Goal: Information Seeking & Learning: Learn about a topic

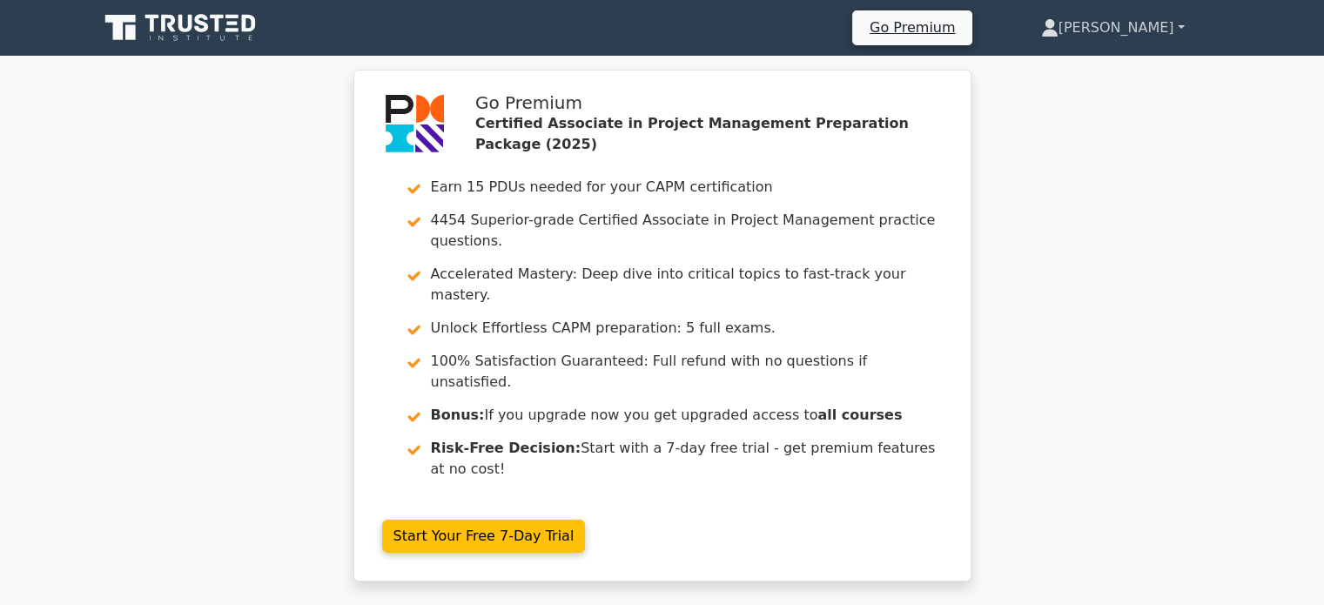
click at [1155, 23] on link "[PERSON_NAME]" at bounding box center [1112, 27] width 227 height 35
click at [1176, 25] on link "[PERSON_NAME]" at bounding box center [1112, 27] width 227 height 35
click at [1165, 39] on link "[PERSON_NAME]" at bounding box center [1112, 27] width 227 height 35
click at [1083, 74] on link "Profile" at bounding box center [1068, 69] width 137 height 28
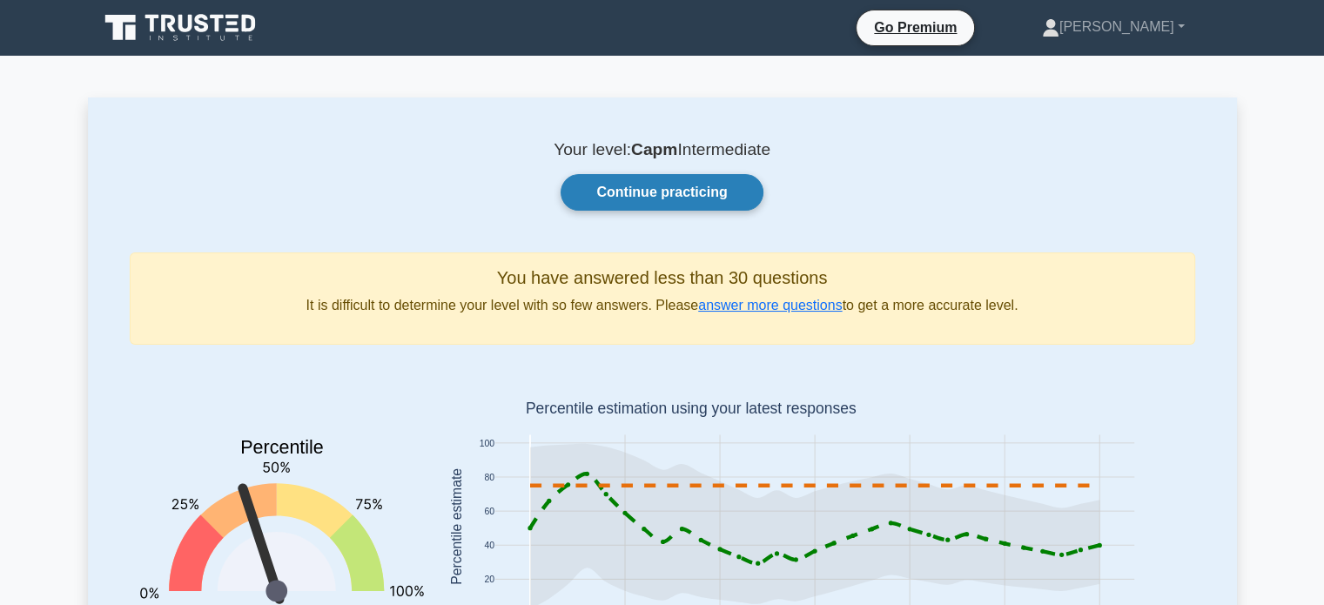
click at [696, 191] on link "Continue practicing" at bounding box center [661, 192] width 202 height 37
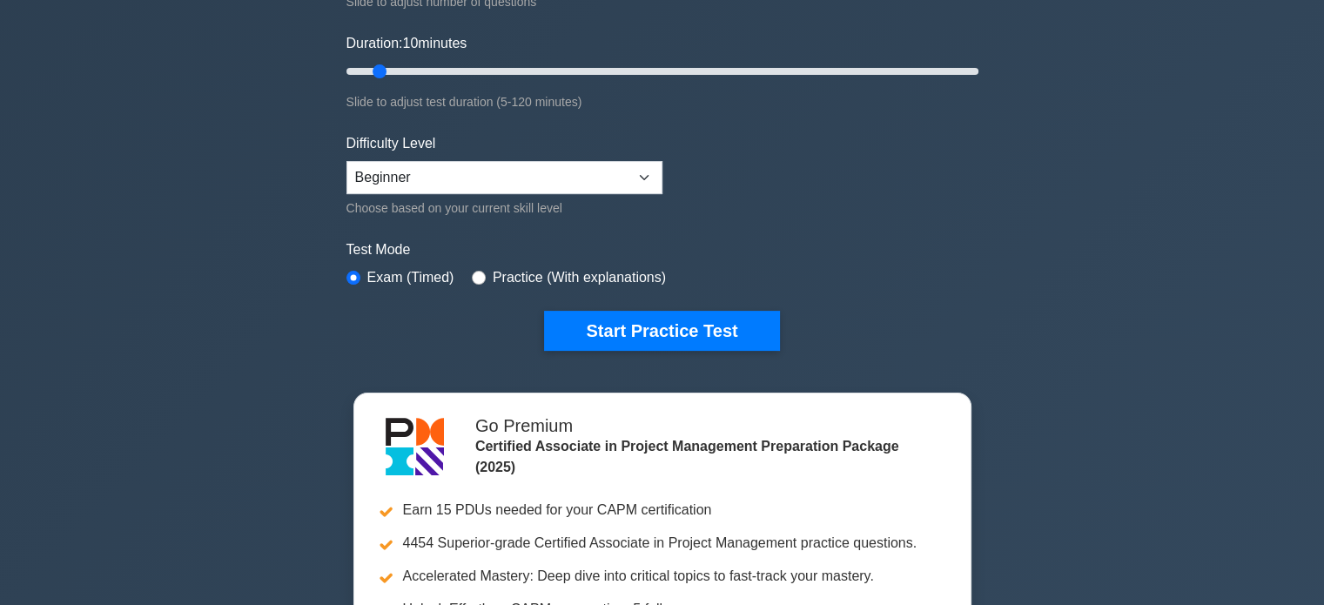
scroll to position [306, 0]
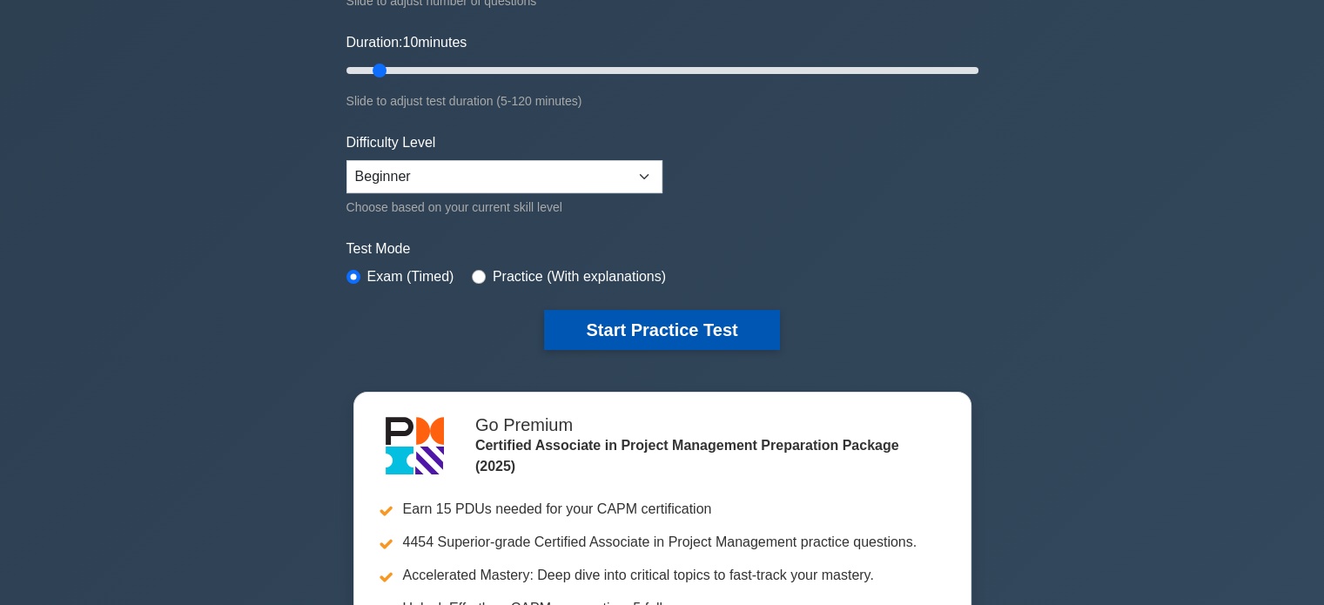
click at [631, 332] on button "Start Practice Test" at bounding box center [661, 330] width 235 height 40
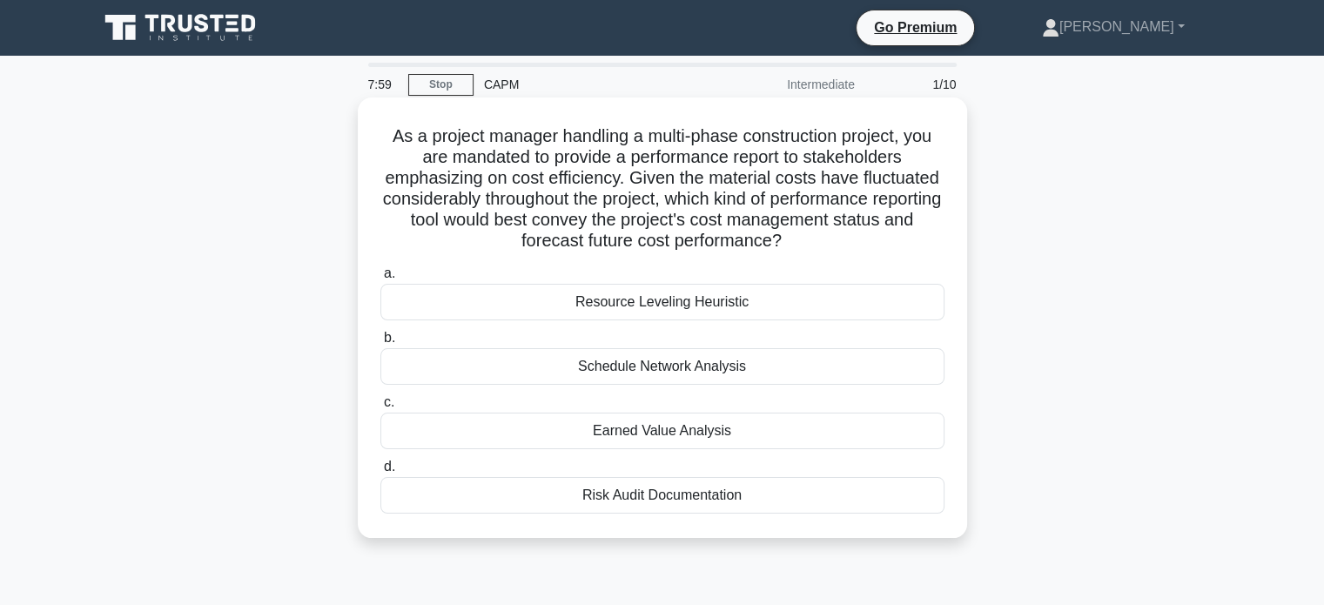
click at [620, 431] on div "Earned Value Analysis" at bounding box center [662, 430] width 564 height 37
click at [380, 408] on input "c. Earned Value Analysis" at bounding box center [380, 402] width 0 height 11
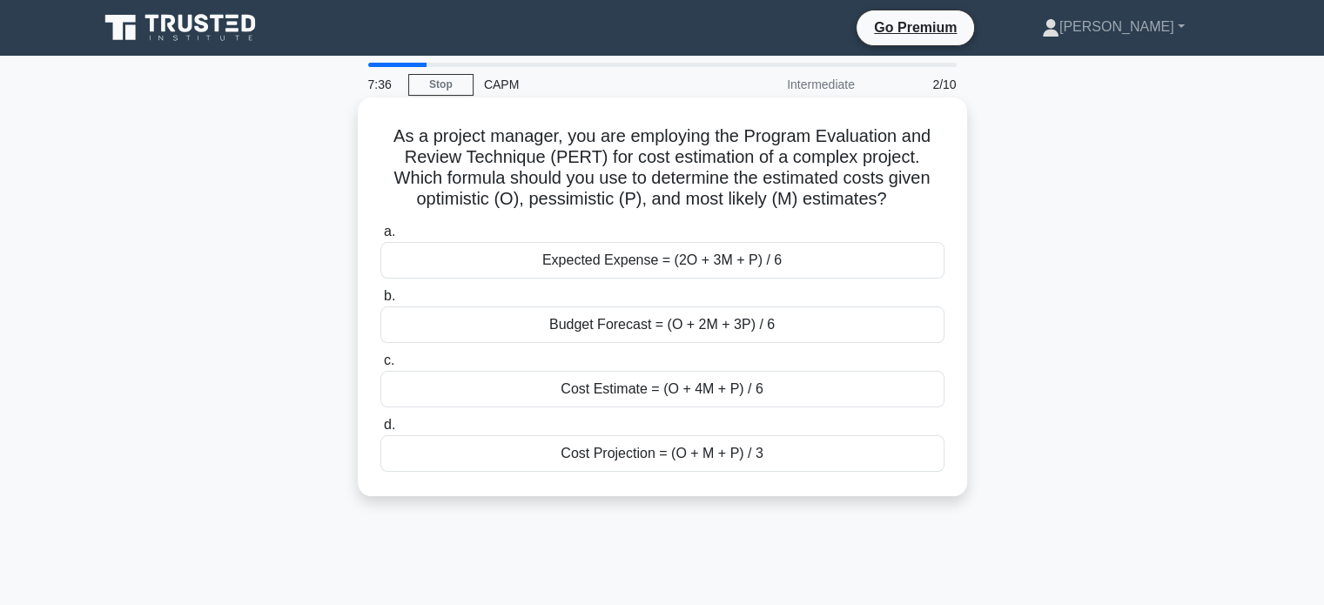
click at [618, 396] on div "Cost Estimate = (O + 4M + P) / 6" at bounding box center [662, 389] width 564 height 37
click at [380, 366] on input "c. Cost Estimate = (O + 4M + P) / 6" at bounding box center [380, 360] width 0 height 11
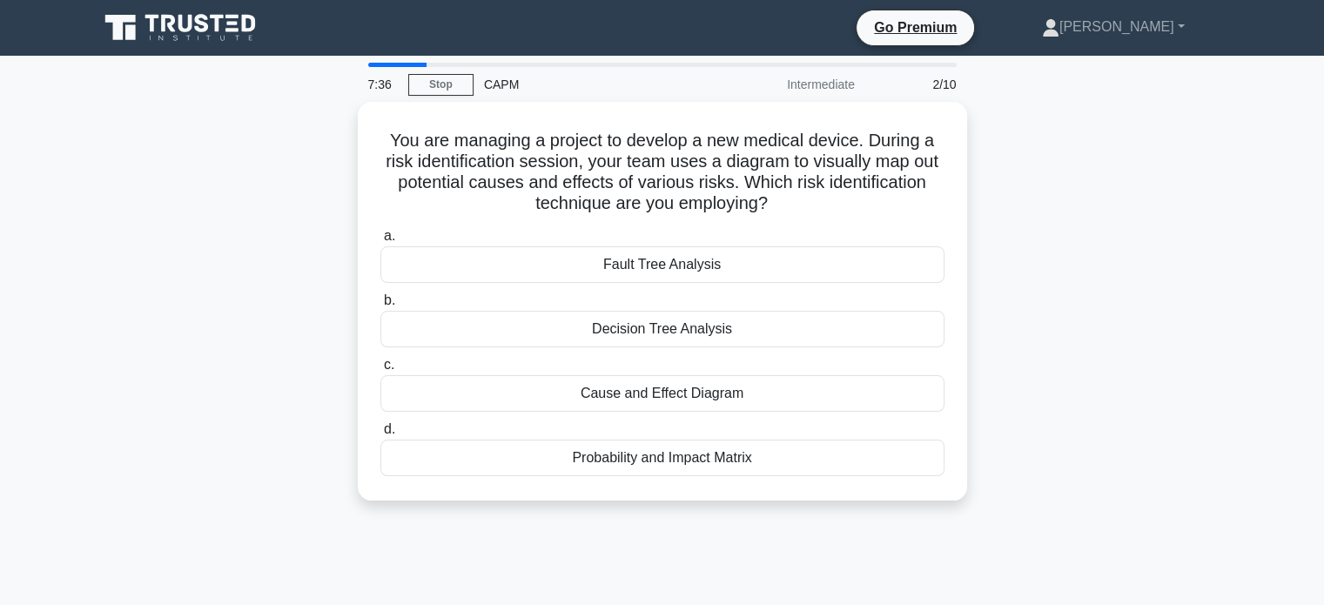
click at [618, 396] on div "Cause and Effect Diagram" at bounding box center [662, 393] width 564 height 37
click at [380, 371] on input "c. Cause and Effect Diagram" at bounding box center [380, 364] width 0 height 11
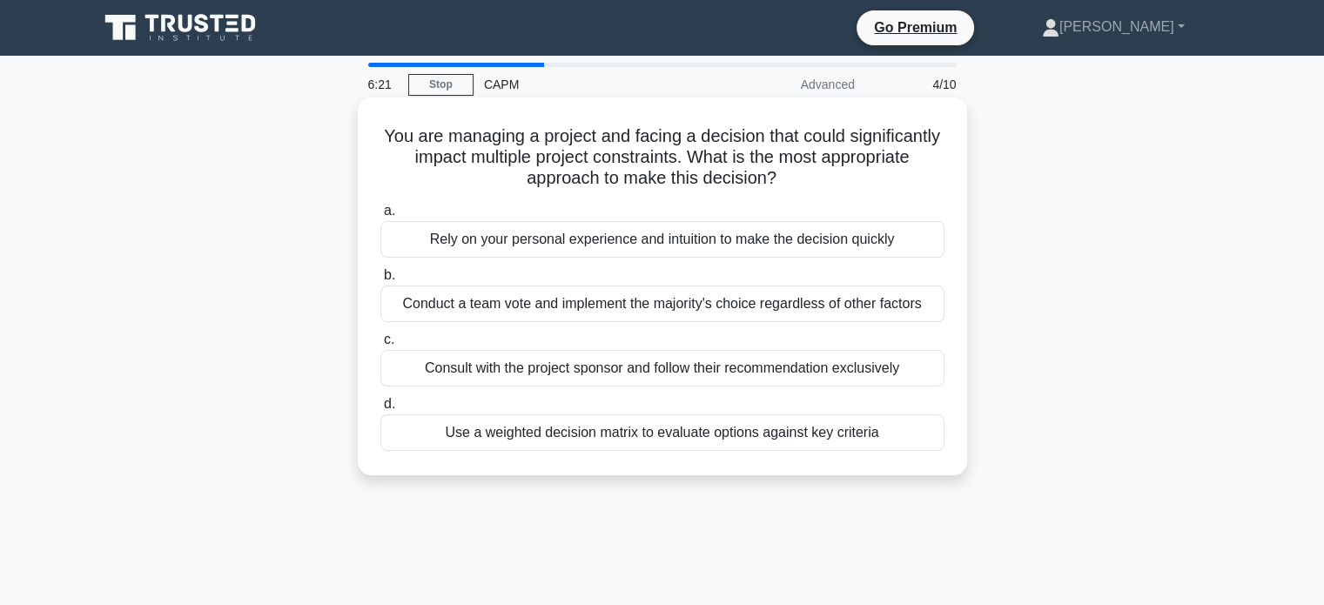
click at [560, 372] on div "Consult with the project sponsor and follow their recommendation exclusively" at bounding box center [662, 368] width 564 height 37
click at [380, 345] on input "c. Consult with the project sponsor and follow their recommendation exclusively" at bounding box center [380, 339] width 0 height 11
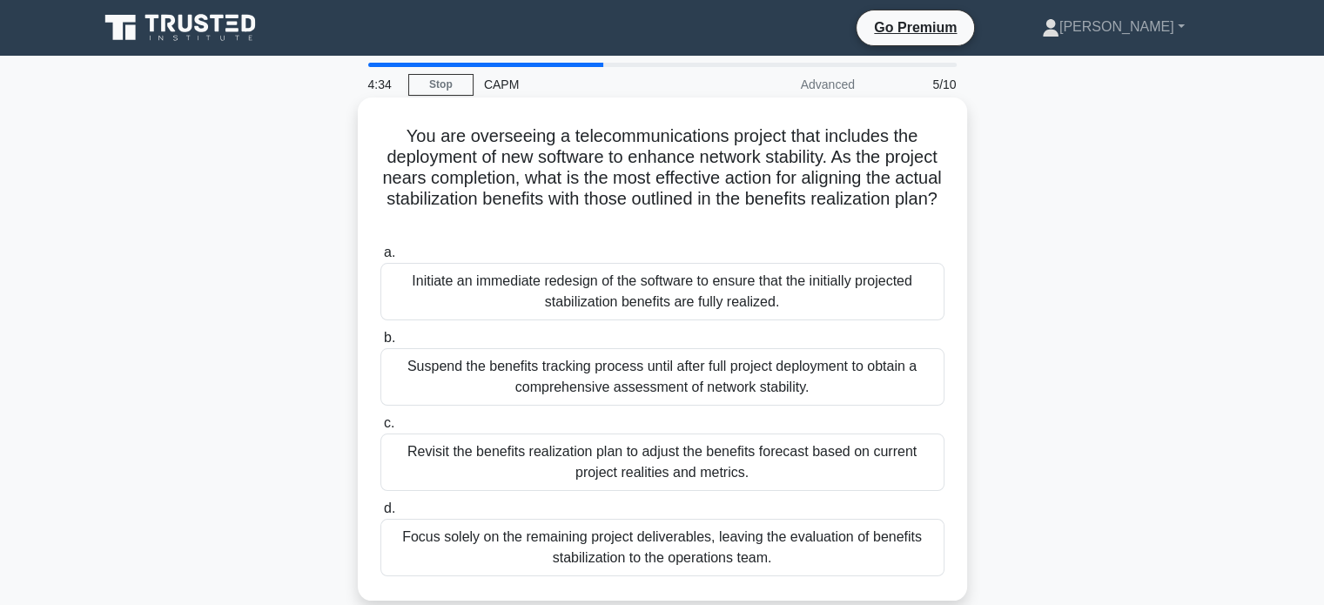
click at [500, 306] on div "Initiate an immediate redesign of the software to ensure that the initially pro…" at bounding box center [662, 291] width 564 height 57
click at [380, 258] on input "a. Initiate an immediate redesign of the software to ensure that the initially …" at bounding box center [380, 252] width 0 height 11
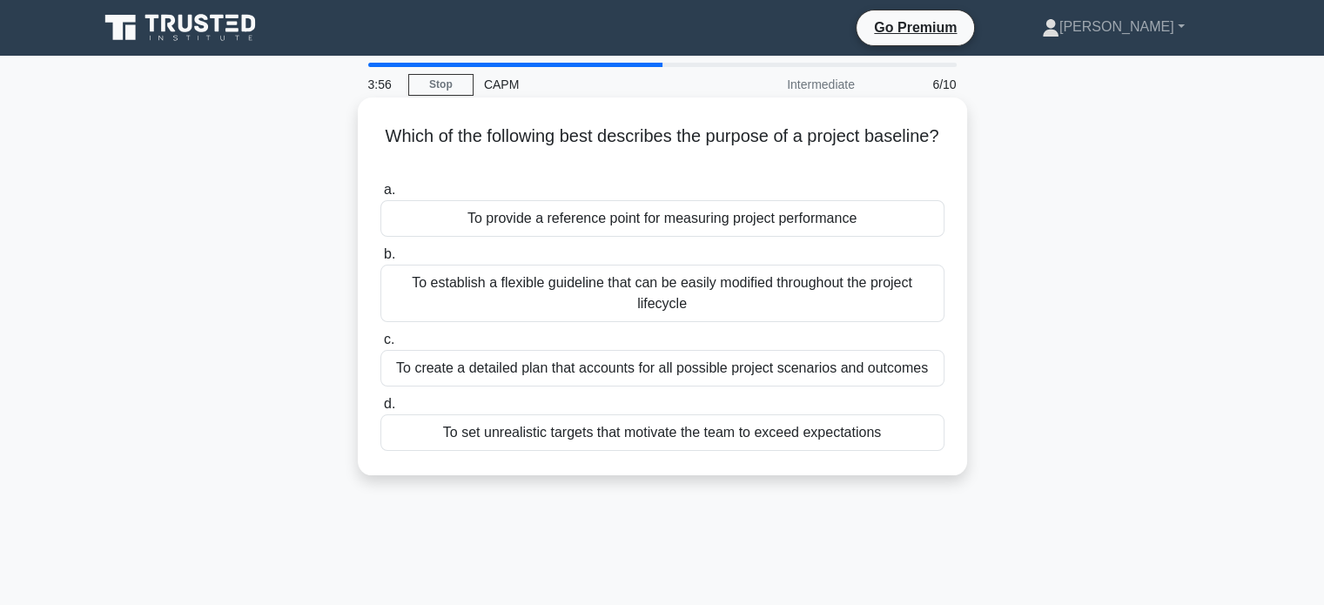
click at [660, 371] on div "To create a detailed plan that accounts for all possible project scenarios and …" at bounding box center [662, 368] width 564 height 37
click at [380, 345] on input "c. To create a detailed plan that accounts for all possible project scenarios a…" at bounding box center [380, 339] width 0 height 11
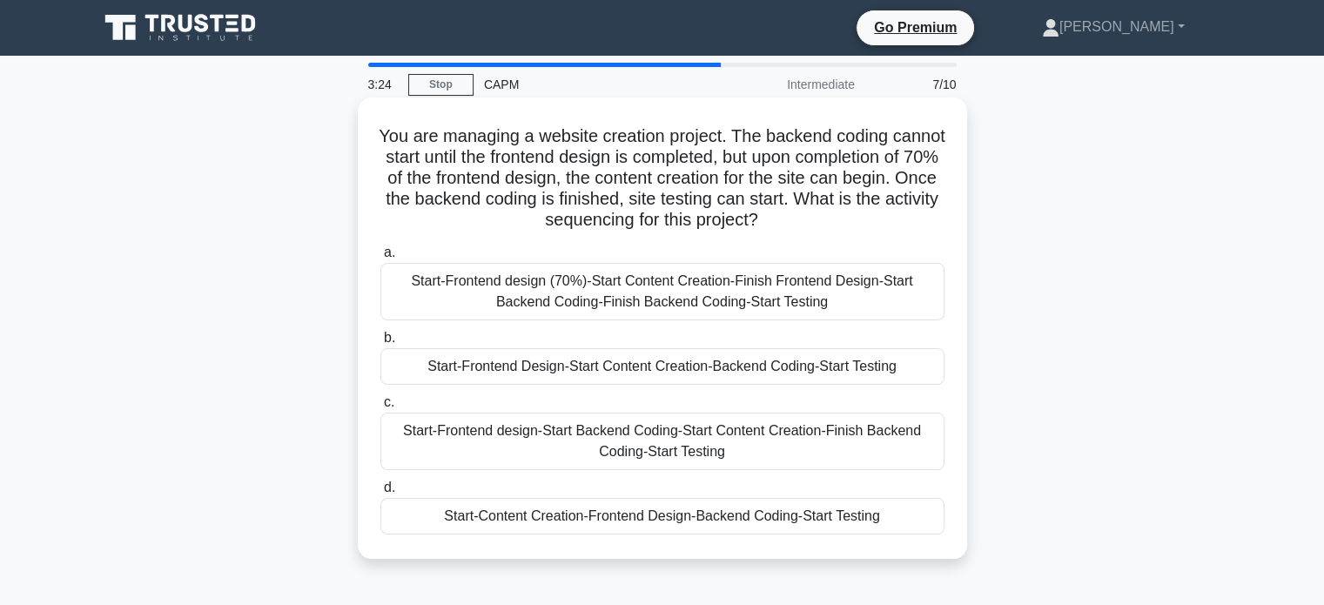
click at [725, 296] on div "Start-Frontend design (70%)-Start Content Creation-Finish Frontend Design-Start…" at bounding box center [662, 291] width 564 height 57
click at [380, 258] on input "a. Start-Frontend design (70%)-Start Content Creation-Finish Frontend Design-St…" at bounding box center [380, 252] width 0 height 11
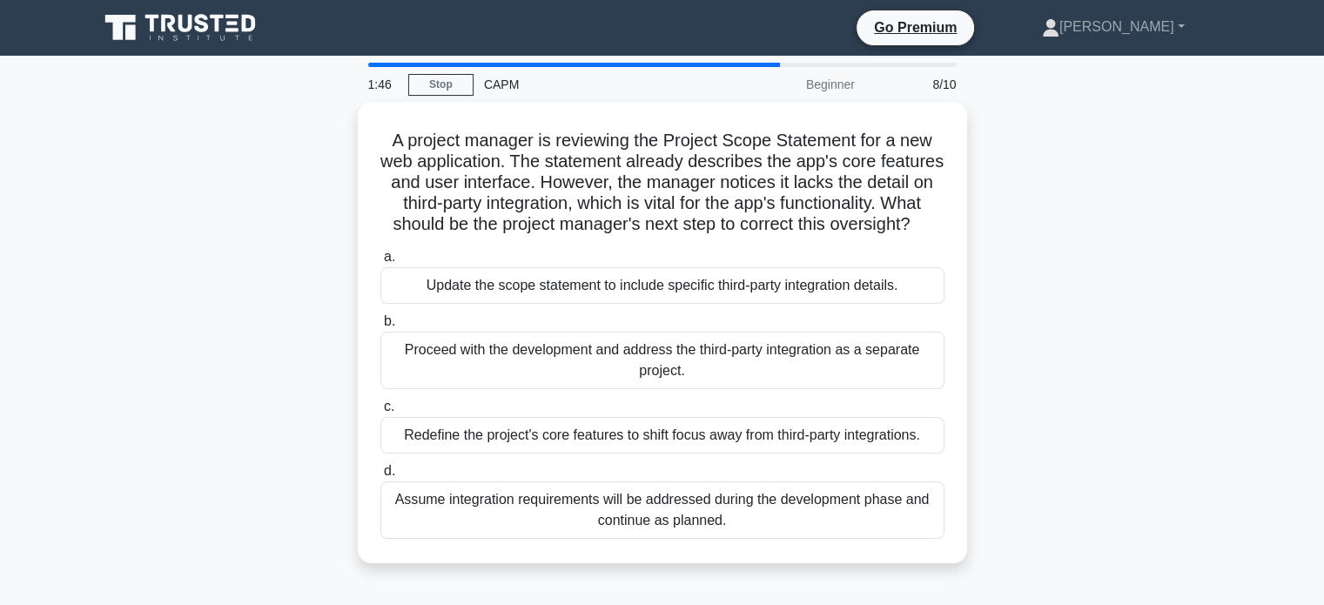
drag, startPoint x: 240, startPoint y: 269, endPoint x: 150, endPoint y: 280, distance: 91.2
click at [150, 280] on div "A project manager is reviewing the Project Scope Statement for a new web applic…" at bounding box center [662, 343] width 1149 height 482
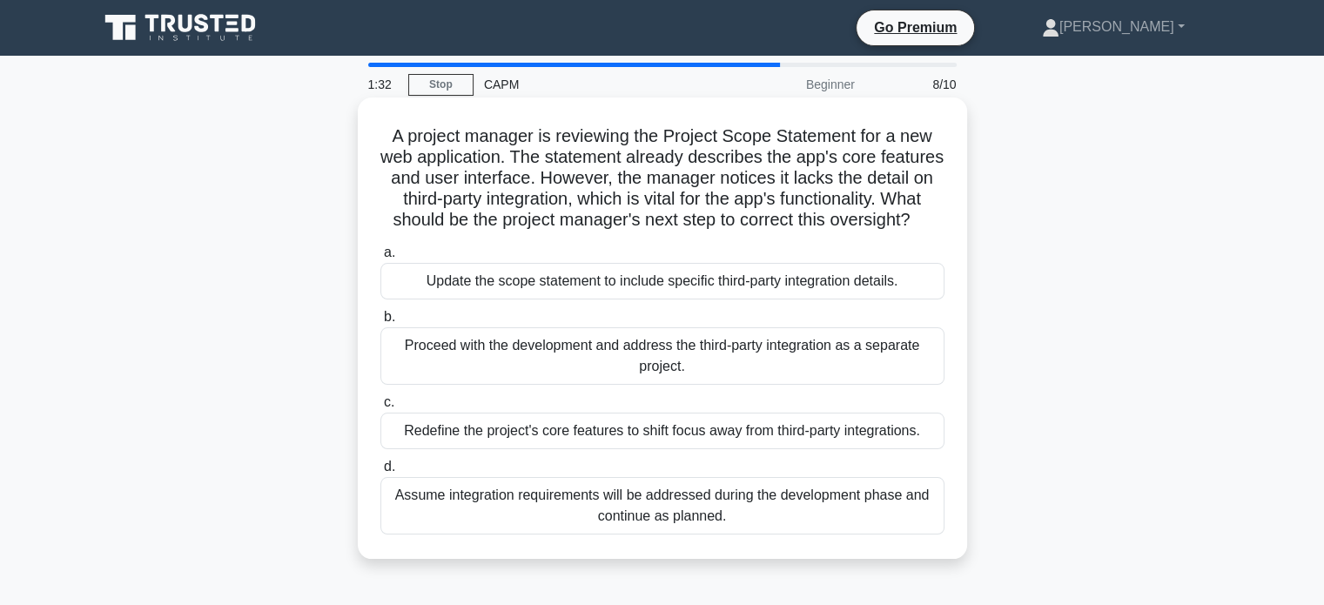
click at [503, 298] on div "Update the scope statement to include specific third-party integration details." at bounding box center [662, 281] width 564 height 37
click at [380, 258] on input "a. Update the scope statement to include specific third-party integration detai…" at bounding box center [380, 252] width 0 height 11
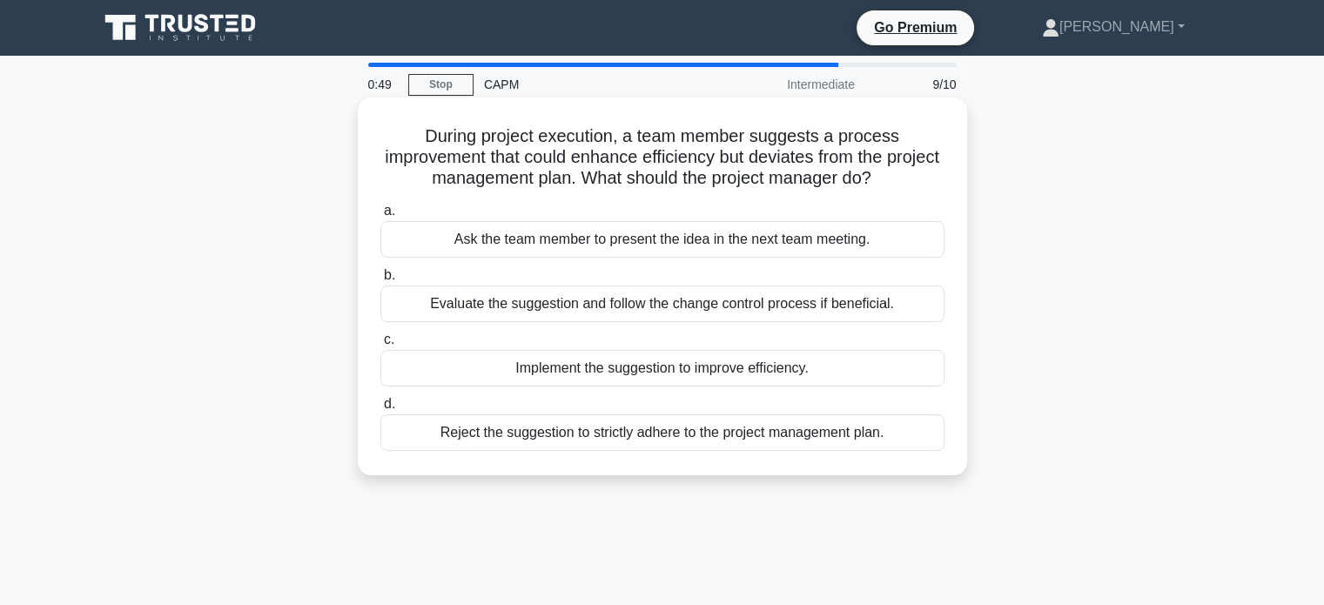
click at [504, 439] on div "Reject the suggestion to strictly adhere to the project management plan." at bounding box center [662, 432] width 564 height 37
click at [380, 410] on input "d. Reject the suggestion to strictly adhere to the project management plan." at bounding box center [380, 404] width 0 height 11
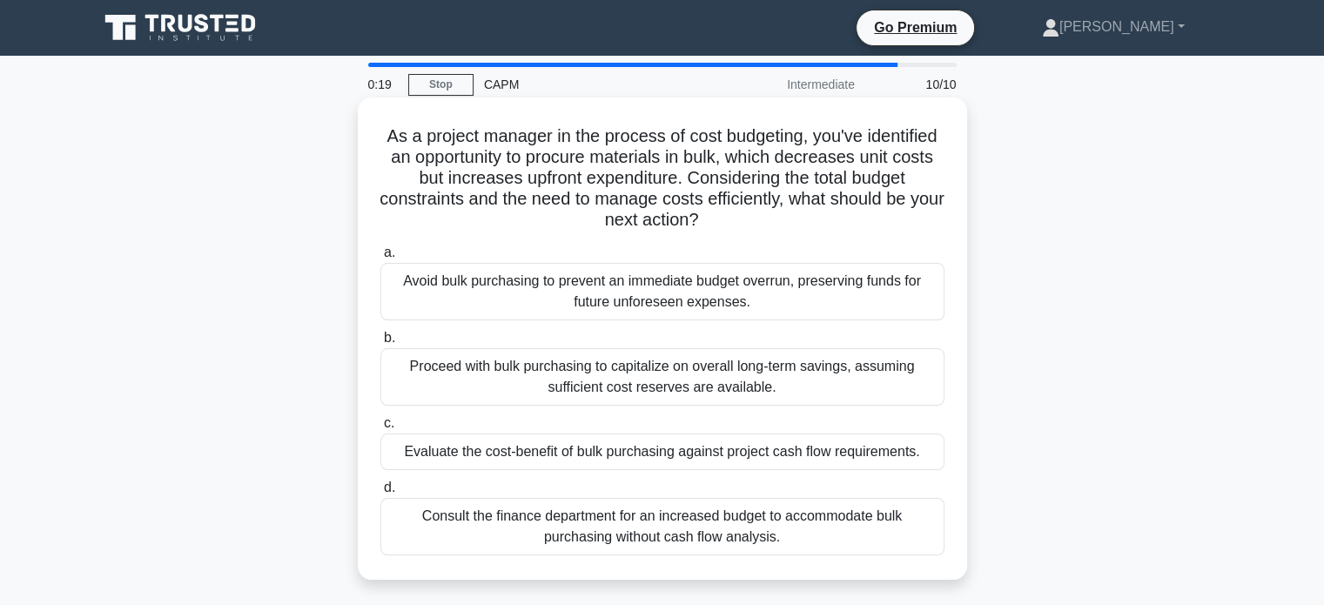
click at [772, 447] on div "Evaluate the cost-benefit of bulk purchasing against project cash flow requirem…" at bounding box center [662, 451] width 564 height 37
click at [470, 450] on div "Evaluate the cost-benefit of bulk purchasing against project cash flow requirem…" at bounding box center [662, 451] width 564 height 37
click at [380, 429] on input "c. Evaluate the cost-benefit of bulk purchasing against project cash flow requi…" at bounding box center [380, 423] width 0 height 11
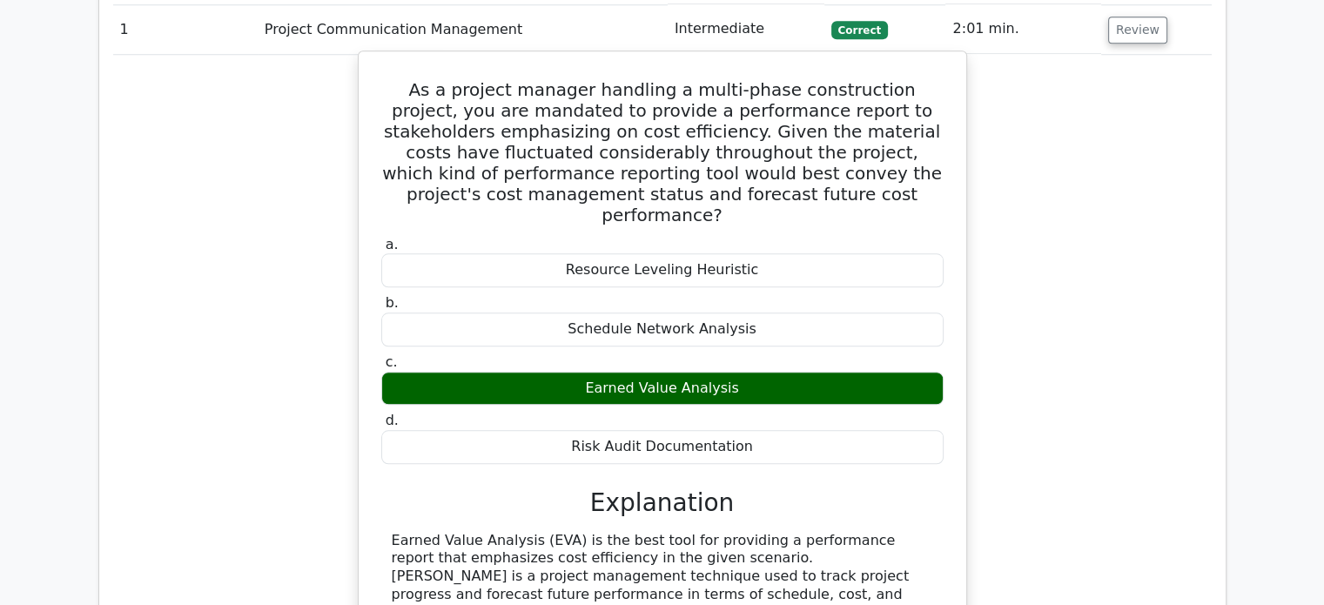
scroll to position [1556, 0]
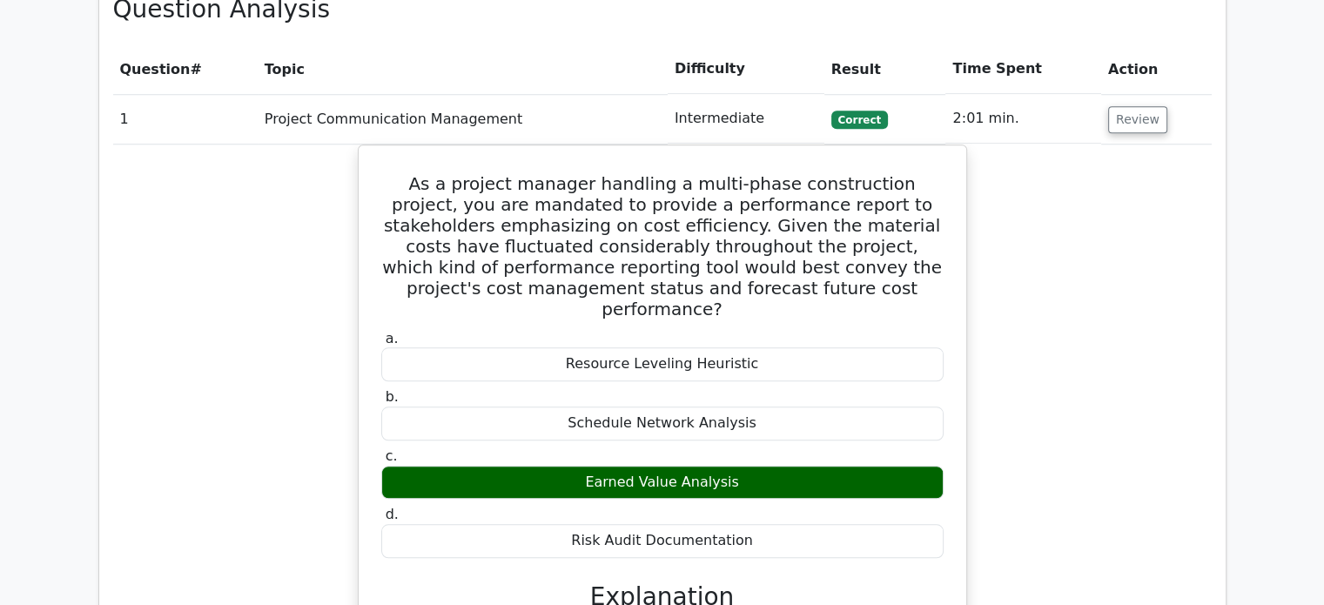
click at [1129, 94] on td "Review" at bounding box center [1156, 119] width 111 height 50
click at [1132, 106] on button "Review" at bounding box center [1137, 119] width 59 height 27
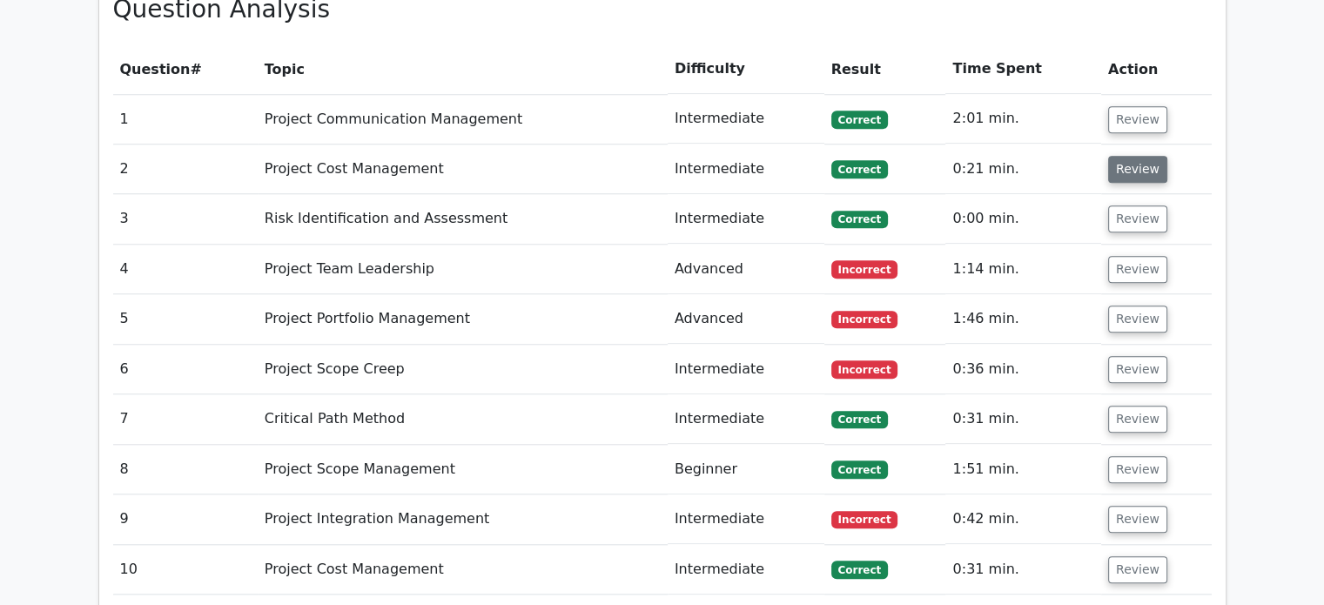
click at [1128, 156] on button "Review" at bounding box center [1137, 169] width 59 height 27
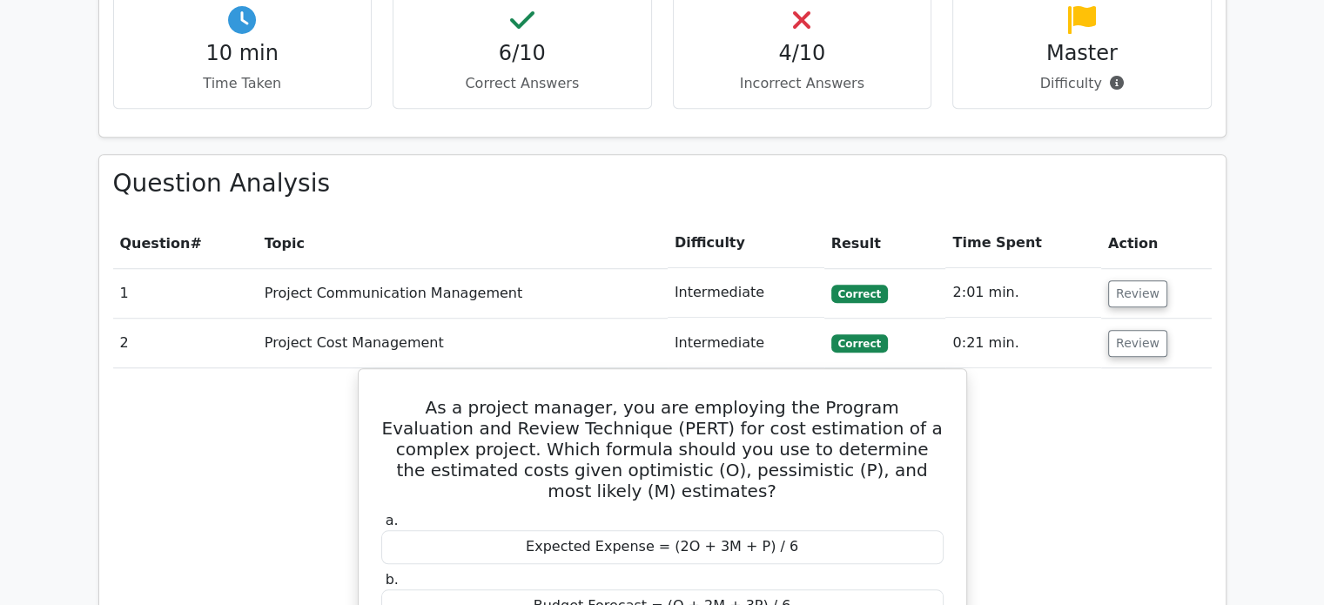
scroll to position [1375, 0]
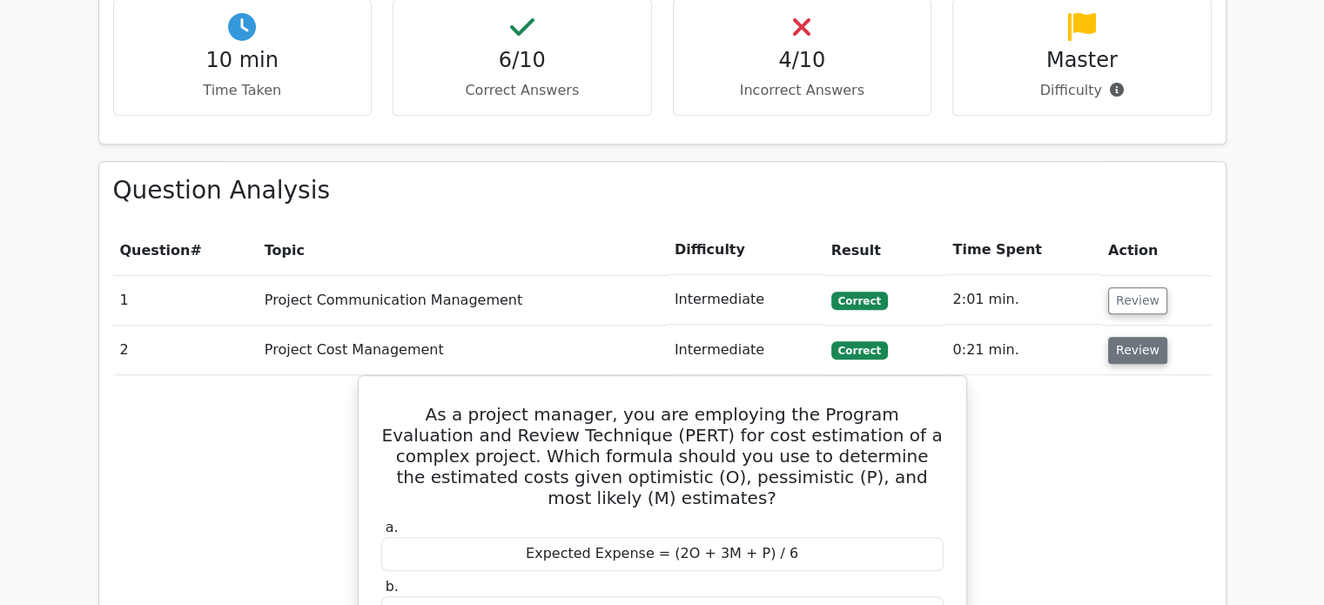
click at [1109, 337] on button "Review" at bounding box center [1137, 350] width 59 height 27
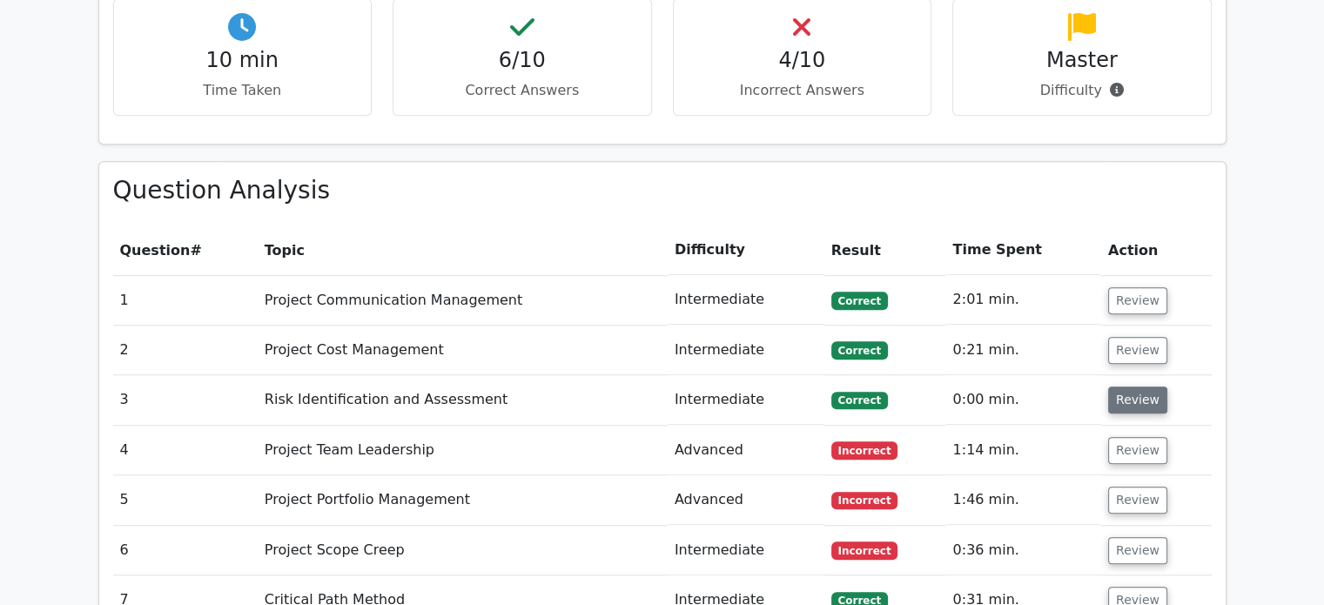
click at [1144, 386] on button "Review" at bounding box center [1137, 399] width 59 height 27
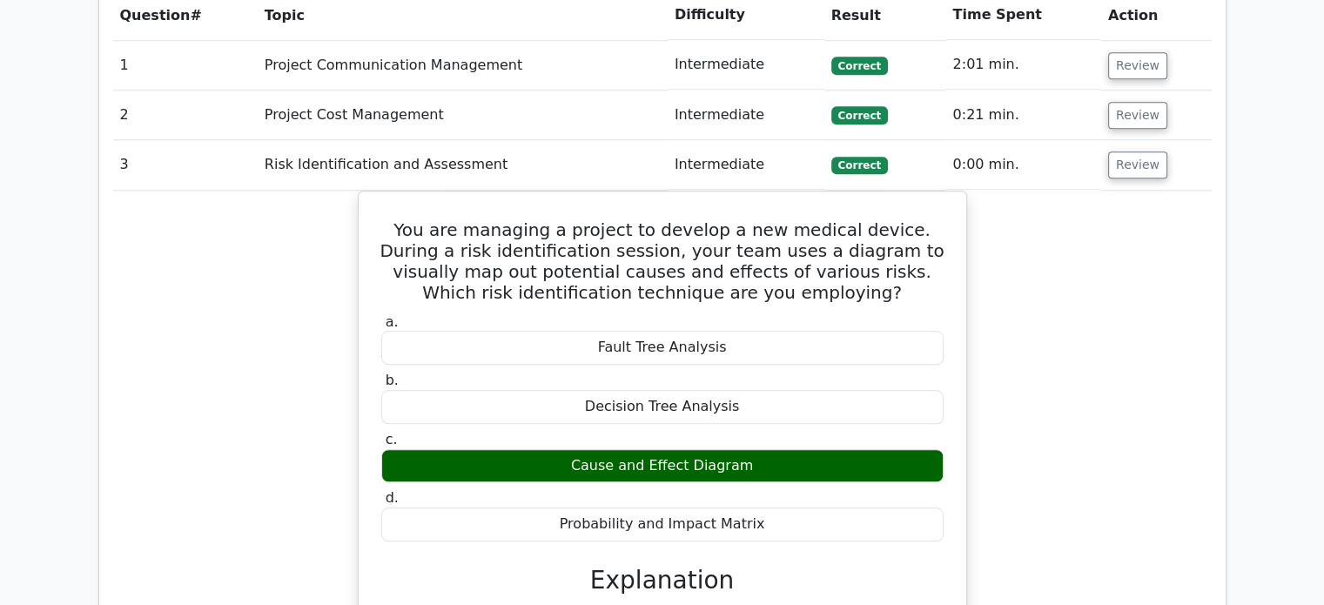
scroll to position [1608, 0]
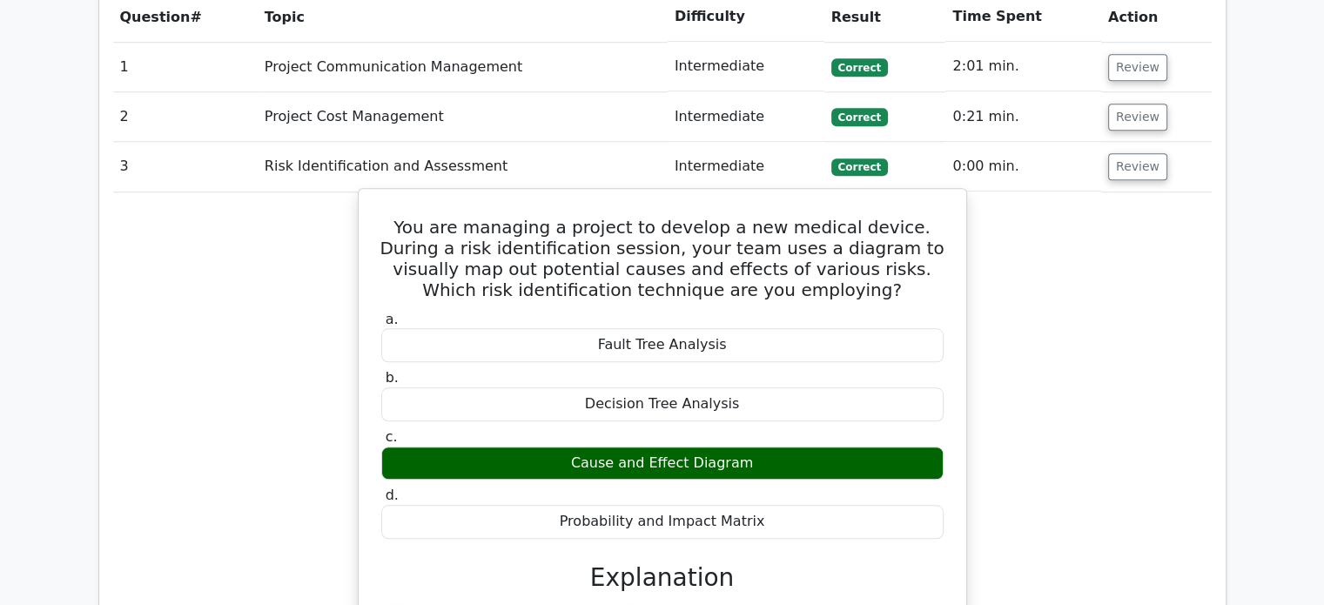
drag, startPoint x: 741, startPoint y: 372, endPoint x: 577, endPoint y: 383, distance: 164.9
click at [577, 446] on div "Cause and Effect Diagram" at bounding box center [662, 463] width 562 height 34
drag, startPoint x: 570, startPoint y: 433, endPoint x: 736, endPoint y: 433, distance: 166.2
click at [679, 505] on div "Probability and Impact Matrix" at bounding box center [662, 522] width 562 height 34
click at [749, 505] on div "Probability and Impact Matrix" at bounding box center [662, 522] width 562 height 34
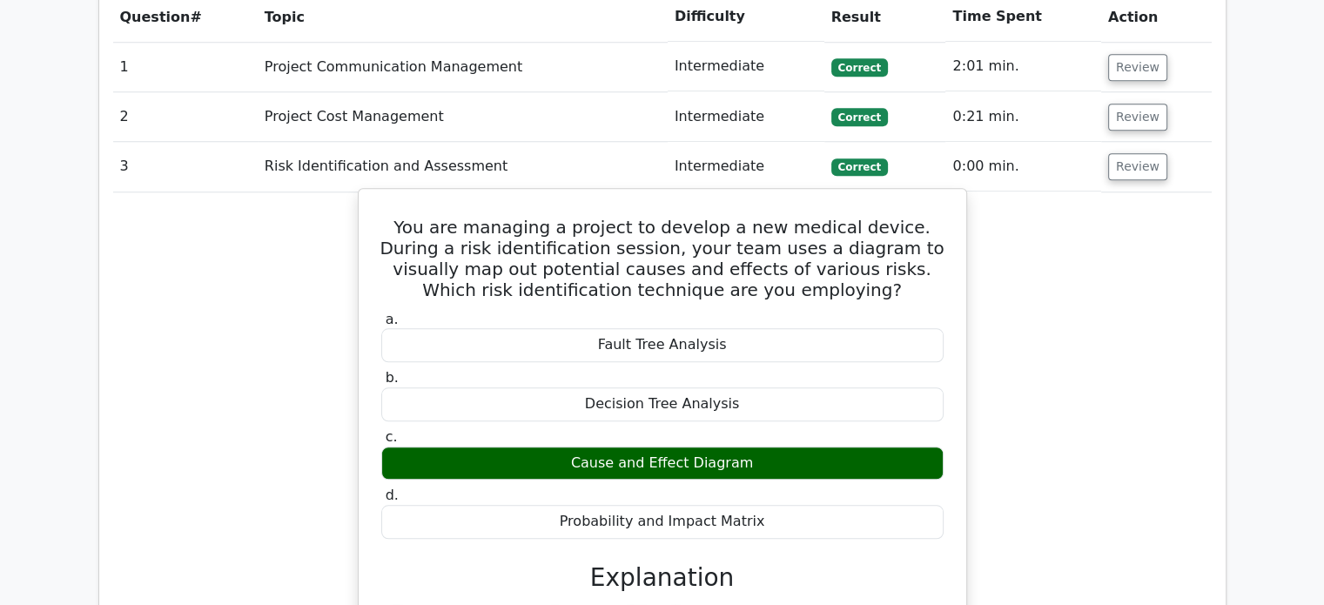
drag, startPoint x: 749, startPoint y: 439, endPoint x: 579, endPoint y: 459, distance: 171.6
click at [571, 505] on div "Probability and Impact Matrix" at bounding box center [662, 522] width 562 height 34
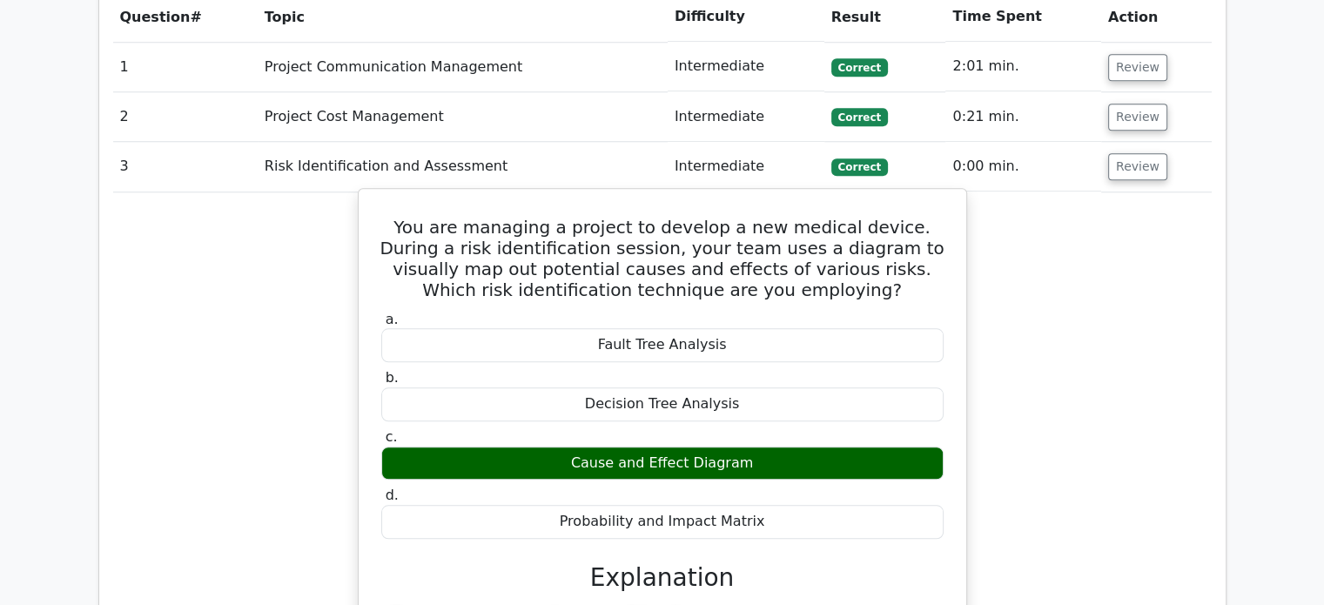
click at [572, 505] on div "Probability and Impact Matrix" at bounding box center [662, 522] width 562 height 34
drag, startPoint x: 568, startPoint y: 433, endPoint x: 753, endPoint y: 435, distance: 184.5
click at [753, 505] on div "Probability and Impact Matrix" at bounding box center [662, 522] width 562 height 34
click at [754, 505] on div "Probability and Impact Matrix" at bounding box center [662, 522] width 562 height 34
click at [752, 505] on div "Probability and Impact Matrix" at bounding box center [662, 522] width 562 height 34
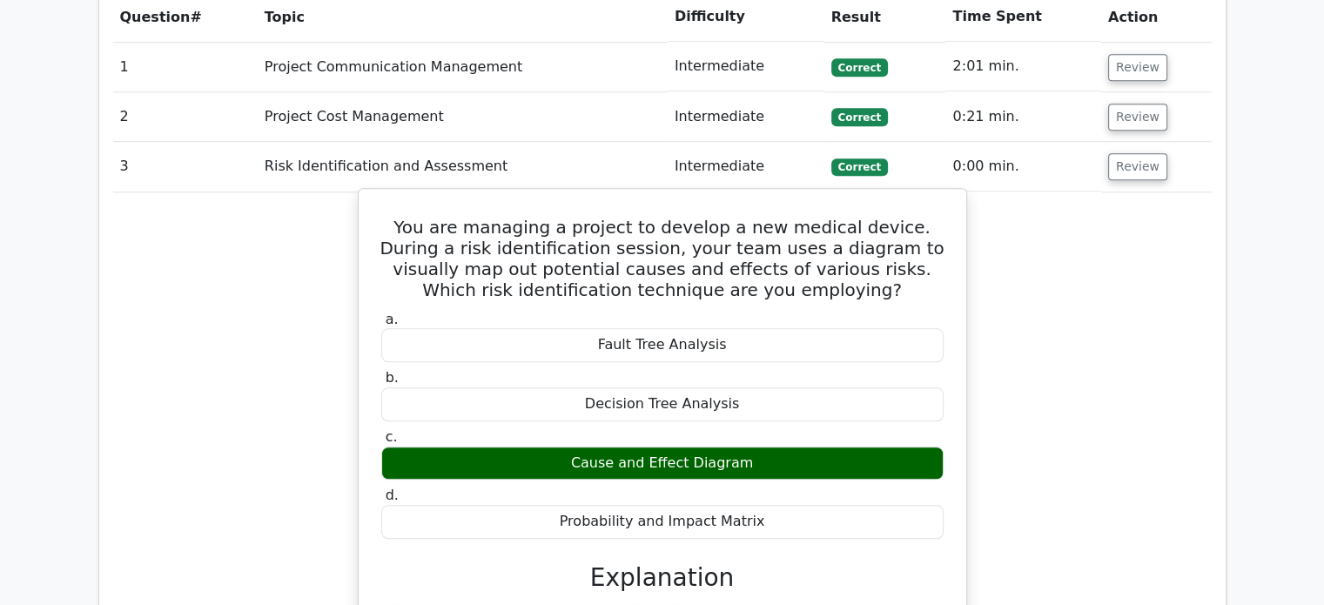
click at [751, 505] on div "Probability and Impact Matrix" at bounding box center [662, 522] width 562 height 34
drag, startPoint x: 751, startPoint y: 439, endPoint x: 572, endPoint y: 454, distance: 179.9
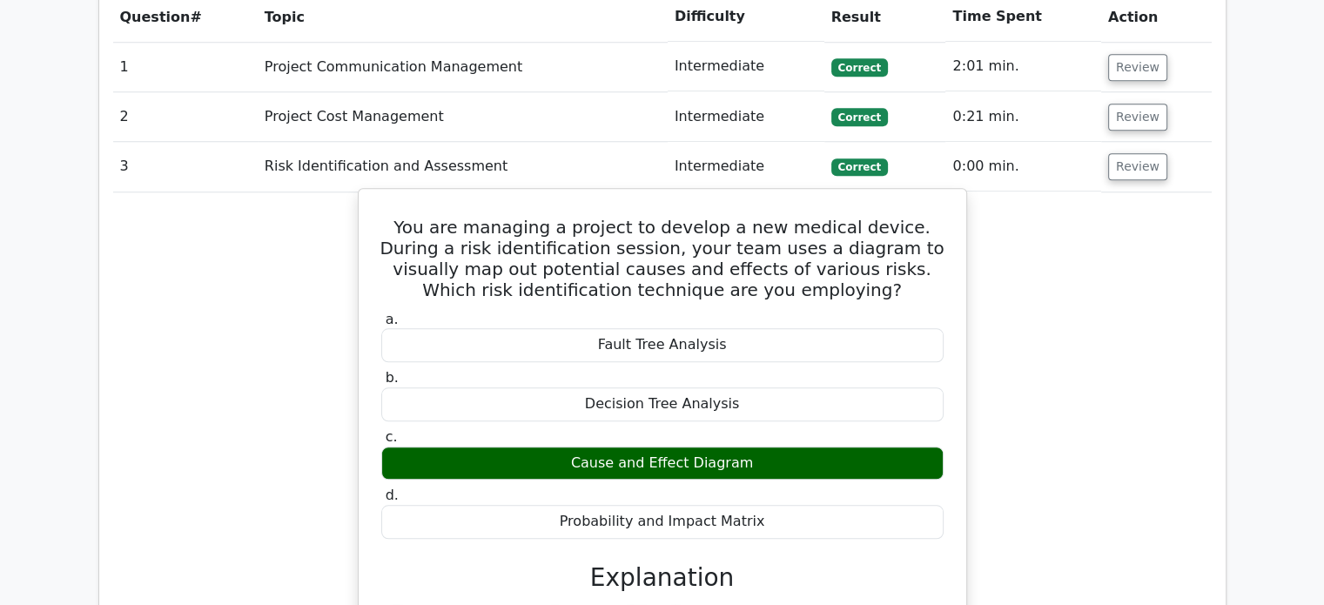
drag, startPoint x: 574, startPoint y: 434, endPoint x: 758, endPoint y: 434, distance: 183.6
click at [758, 505] on div "Probability and Impact Matrix" at bounding box center [662, 522] width 562 height 34
drag, startPoint x: 568, startPoint y: 432, endPoint x: 751, endPoint y: 434, distance: 182.7
click at [751, 505] on div "Probability and Impact Matrix" at bounding box center [662, 522] width 562 height 34
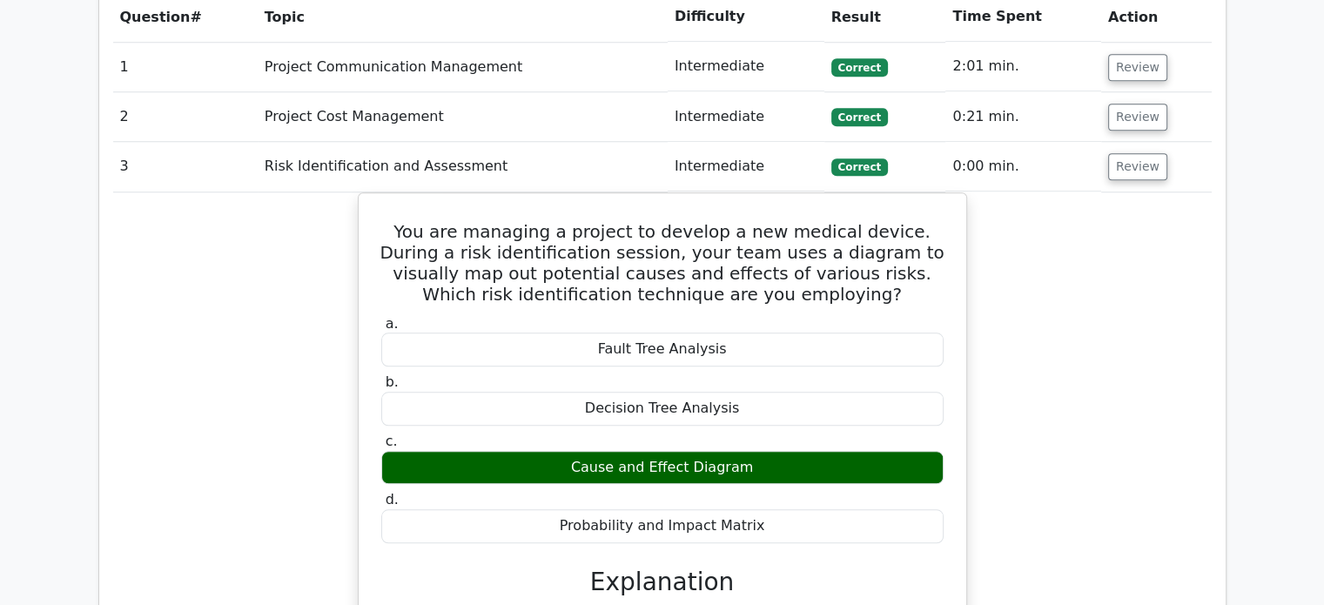
click at [1118, 153] on button "Review" at bounding box center [1137, 166] width 59 height 27
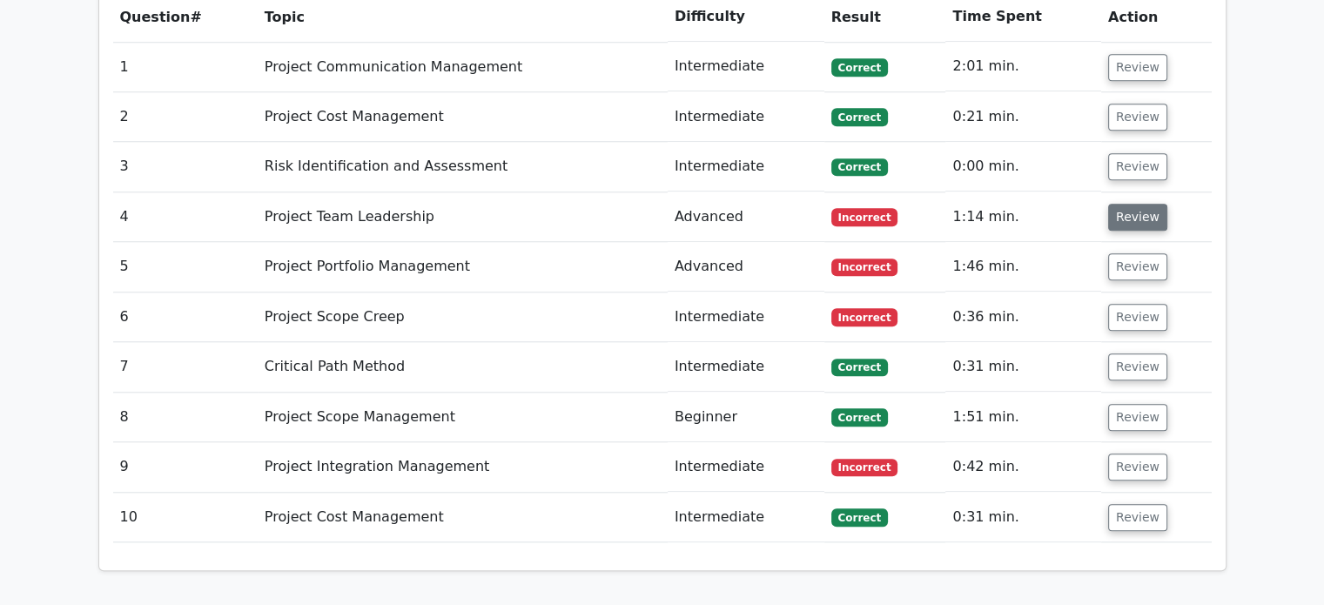
click at [1124, 204] on button "Review" at bounding box center [1137, 217] width 59 height 27
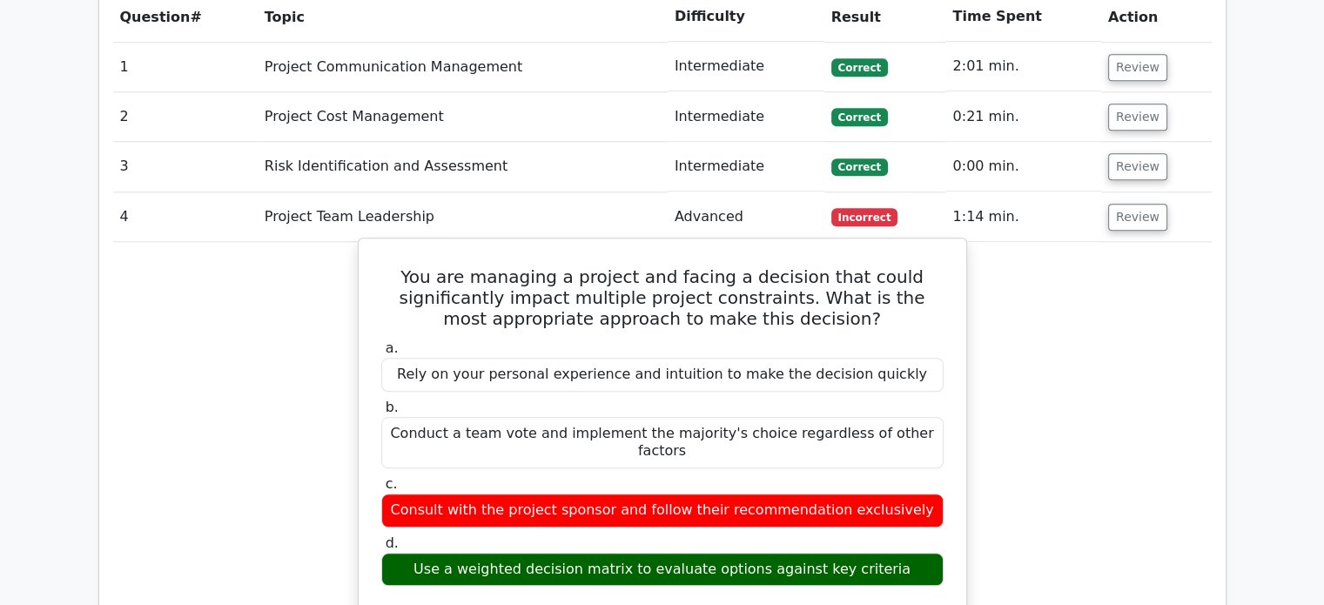
drag, startPoint x: 522, startPoint y: 404, endPoint x: 620, endPoint y: 406, distance: 97.5
click at [620, 493] on div "Consult with the project sponsor and follow their recommendation exclusively" at bounding box center [662, 510] width 562 height 34
drag, startPoint x: 620, startPoint y: 406, endPoint x: 527, endPoint y: 401, distance: 92.4
click at [527, 493] on div "Consult with the project sponsor and follow their recommendation exclusively" at bounding box center [662, 510] width 562 height 34
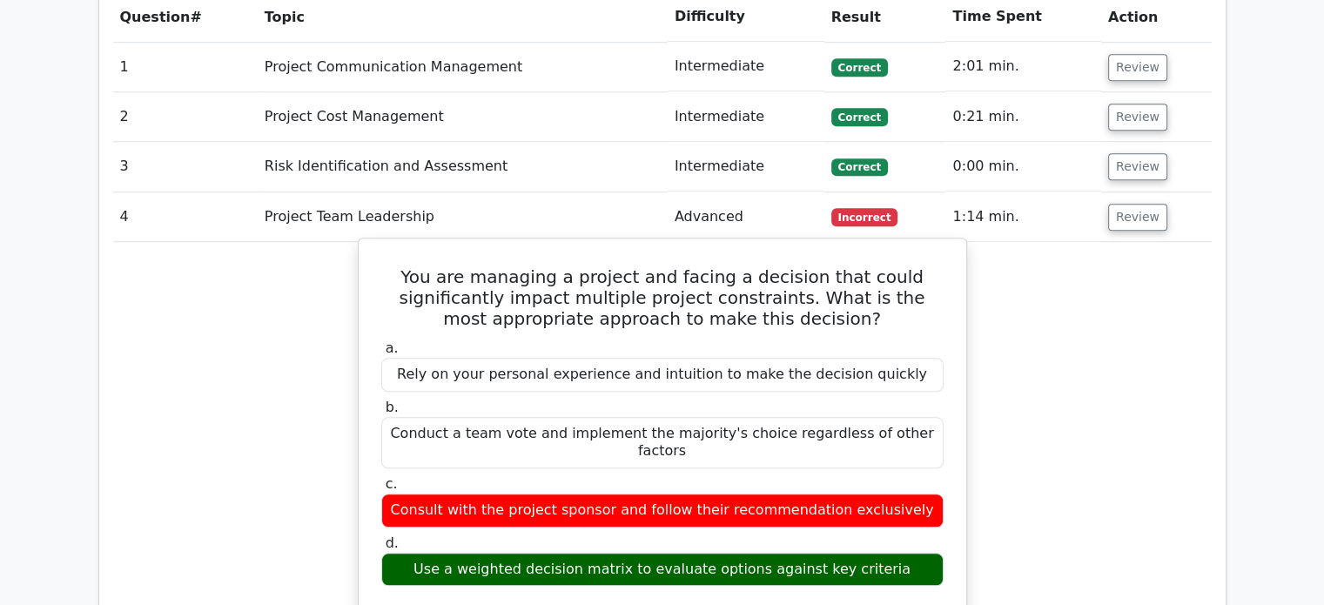
drag, startPoint x: 524, startPoint y: 403, endPoint x: 622, endPoint y: 410, distance: 98.6
click at [622, 493] on div "Consult with the project sponsor and follow their recommendation exclusively" at bounding box center [662, 510] width 562 height 34
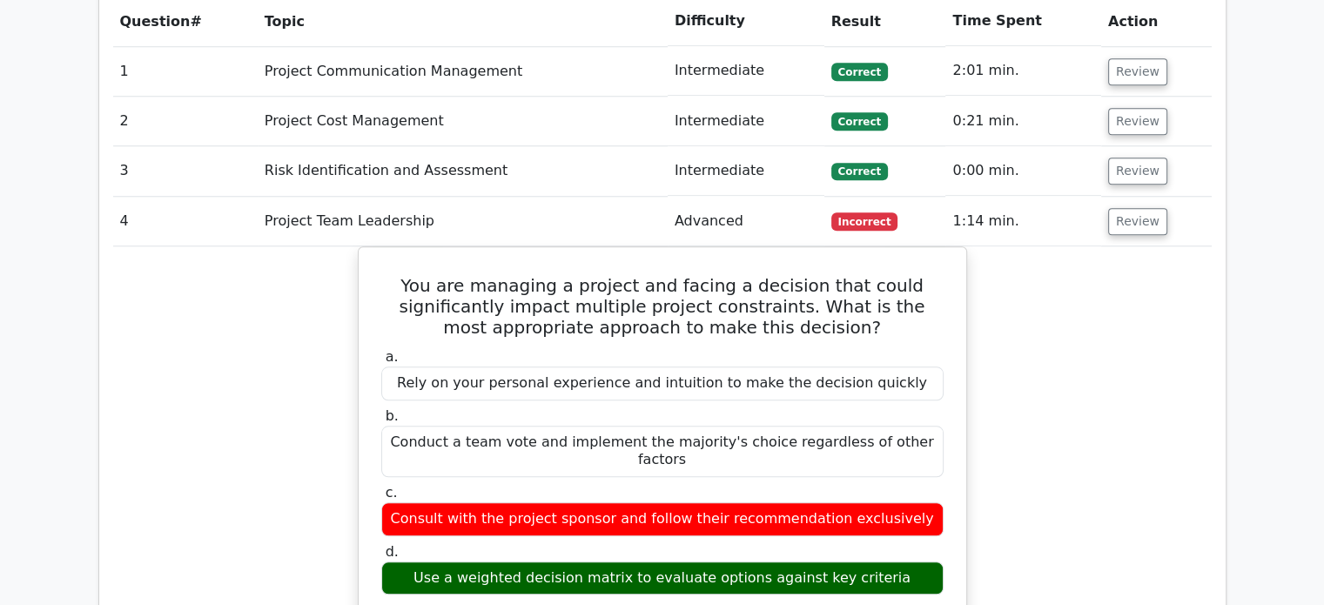
click at [21, 327] on main "Go Premium Certified Associate in Project Management Preparation Package (2025)…" at bounding box center [662, 430] width 1324 height 3965
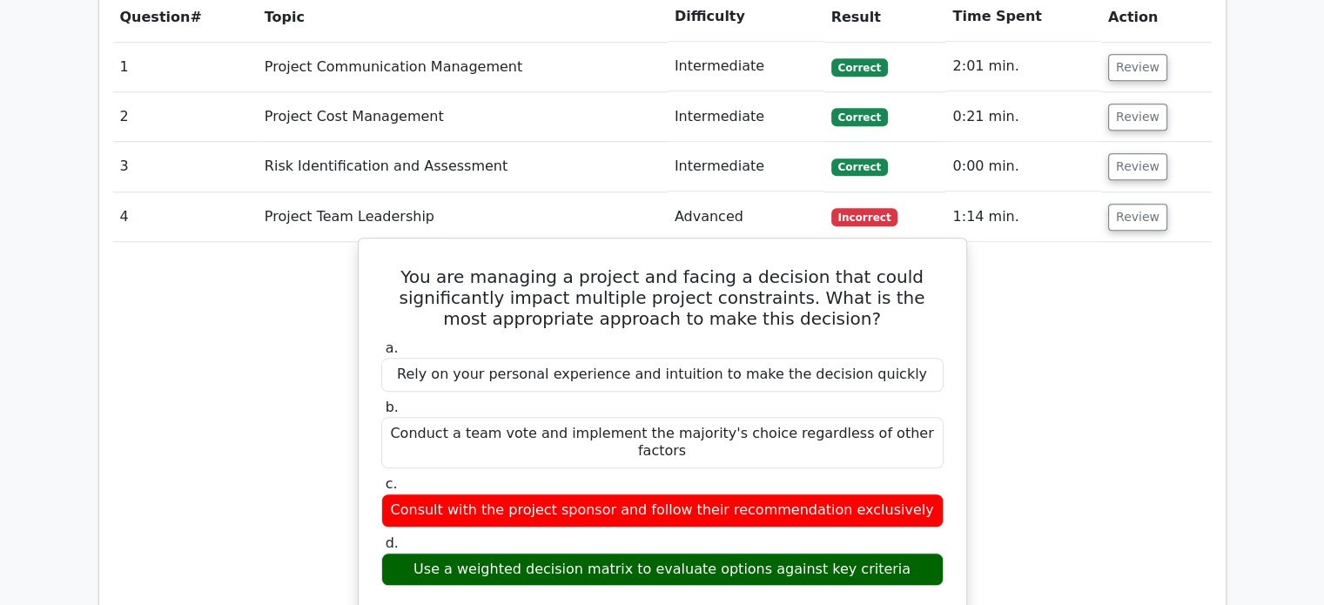
click at [564, 266] on h5 "You are managing a project and facing a decision that could significantly impac…" at bounding box center [662, 297] width 566 height 63
drag, startPoint x: 564, startPoint y: 211, endPoint x: 748, endPoint y: 201, distance: 184.7
click at [717, 266] on h5 "You are managing a project and facing a decision that could significantly impac…" at bounding box center [662, 297] width 566 height 63
click at [768, 266] on h5 "You are managing a project and facing a decision that could significantly impac…" at bounding box center [662, 297] width 566 height 63
click at [770, 266] on h5 "You are managing a project and facing a decision that could significantly impac…" at bounding box center [662, 297] width 566 height 63
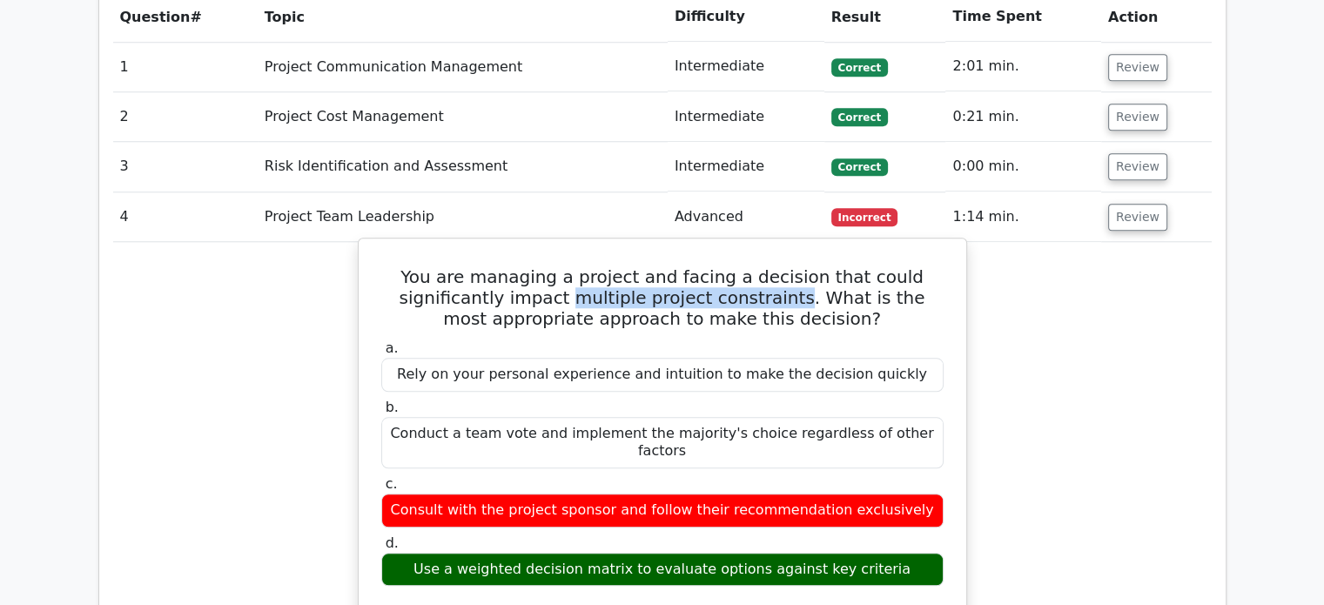
drag, startPoint x: 565, startPoint y: 209, endPoint x: 774, endPoint y: 210, distance: 209.7
click at [774, 266] on h5 "You are managing a project and facing a decision that could significantly impac…" at bounding box center [662, 297] width 566 height 63
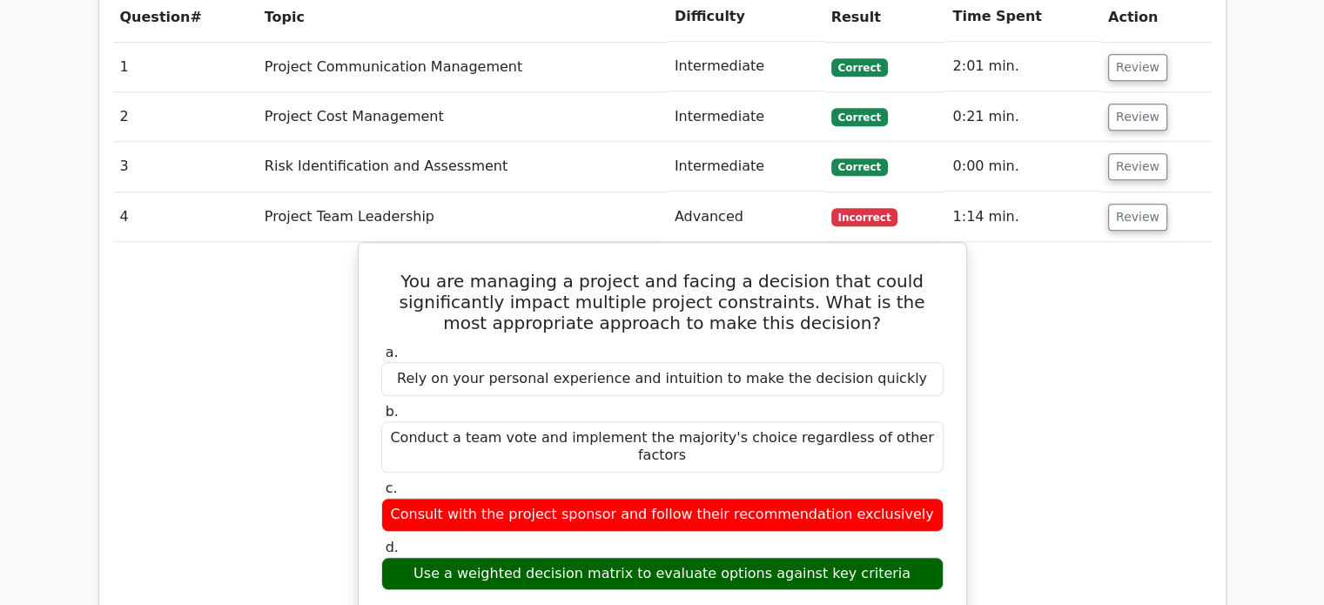
click at [1136, 204] on button "Review" at bounding box center [1137, 217] width 59 height 27
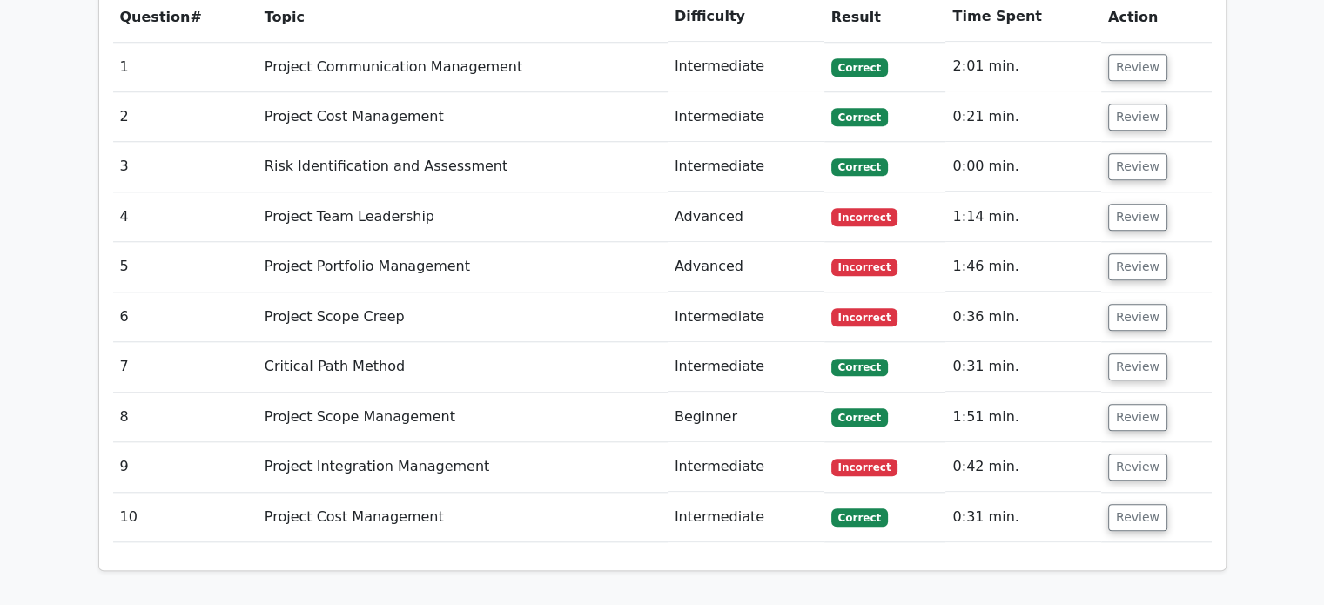
click at [1141, 242] on td "Review" at bounding box center [1156, 267] width 111 height 50
click at [1141, 253] on button "Review" at bounding box center [1137, 266] width 59 height 27
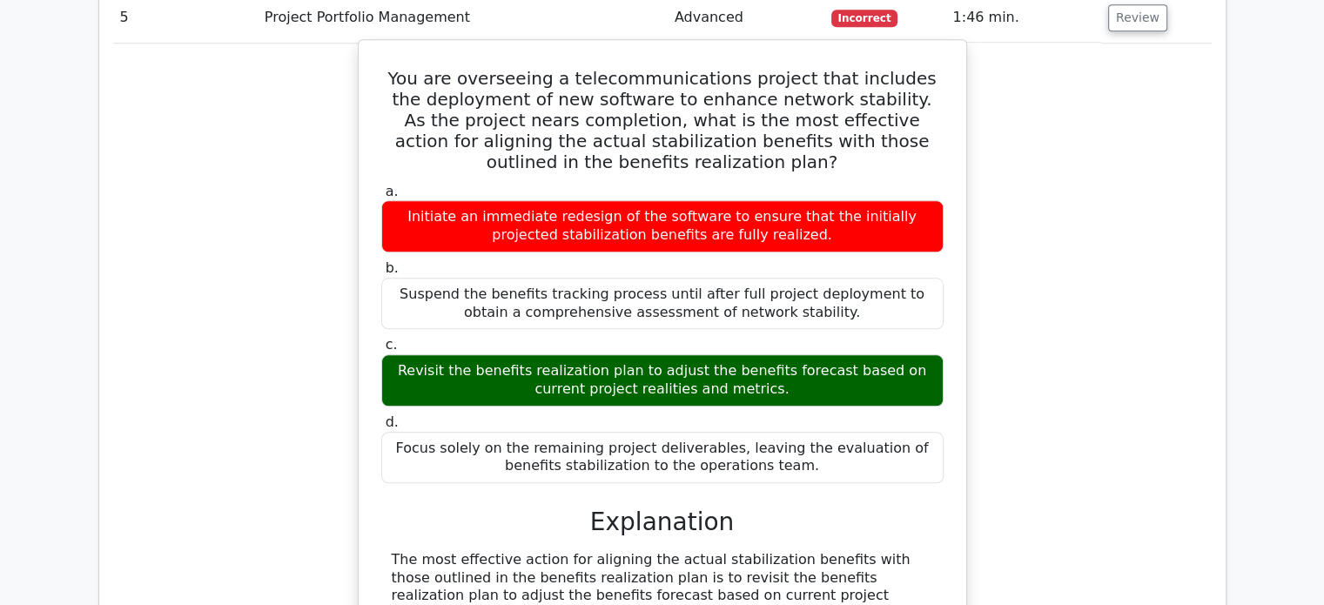
scroll to position [1782, 0]
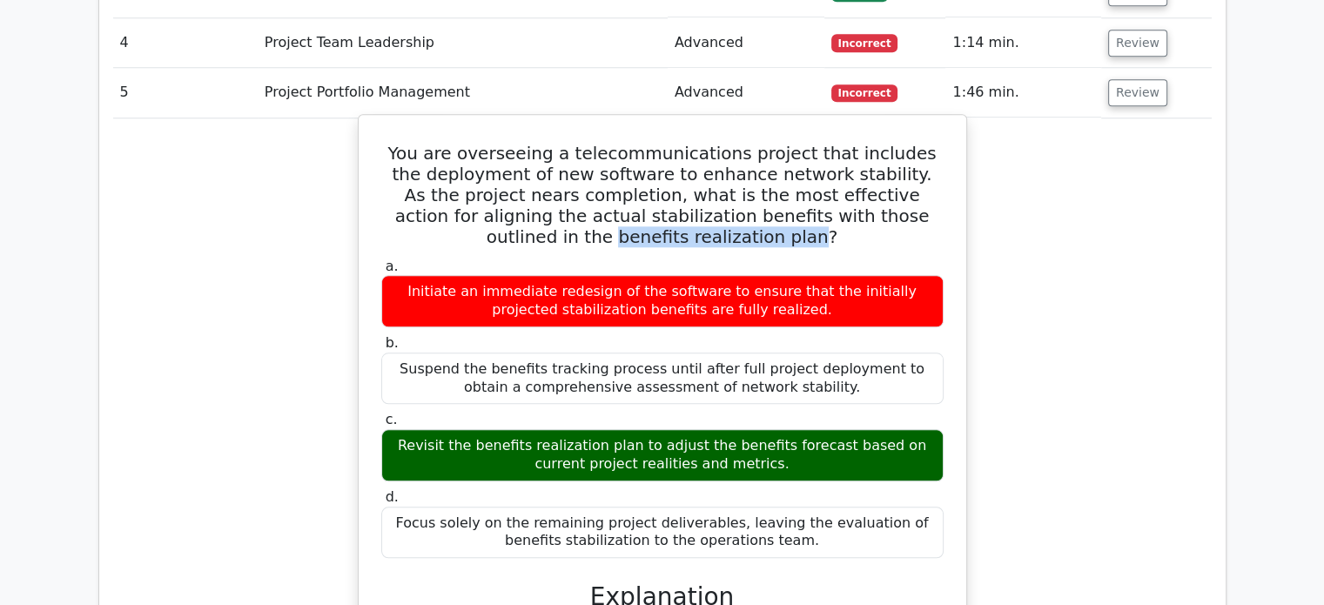
drag, startPoint x: 860, startPoint y: 128, endPoint x: 715, endPoint y: 155, distance: 146.9
click at [715, 155] on h5 "You are overseeing a telecommunications project that includes the deployment of…" at bounding box center [662, 195] width 566 height 104
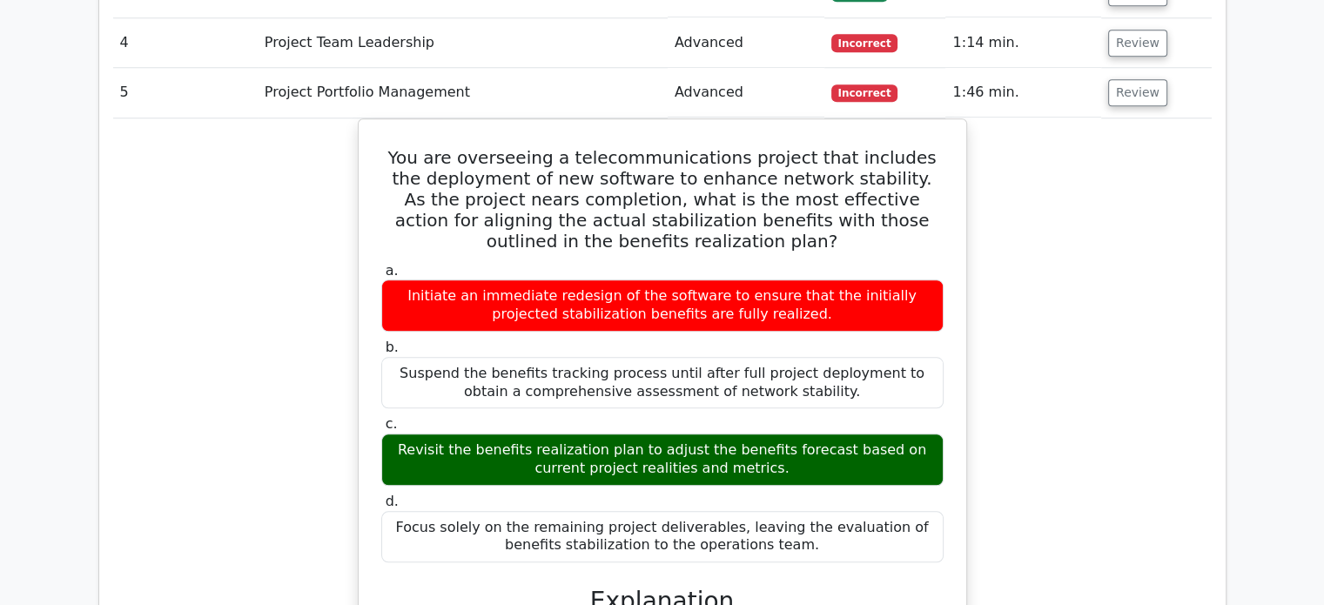
click at [1141, 79] on button "Review" at bounding box center [1137, 92] width 59 height 27
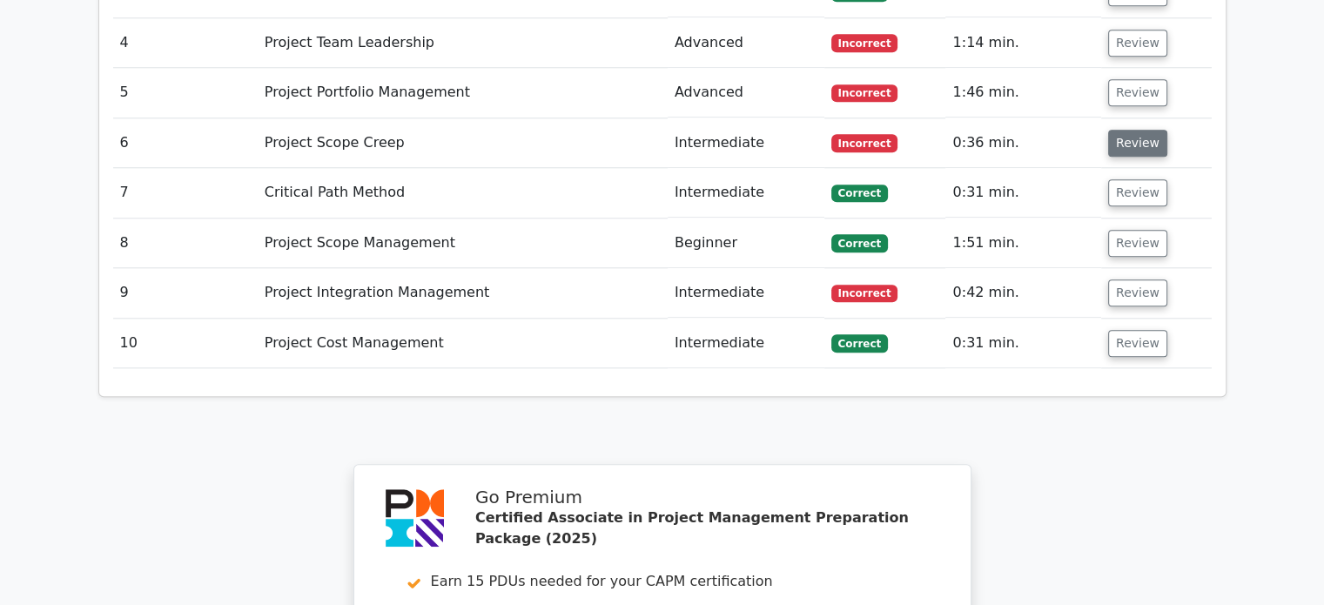
click at [1127, 130] on button "Review" at bounding box center [1137, 143] width 59 height 27
click at [1150, 130] on button "Review" at bounding box center [1137, 143] width 59 height 27
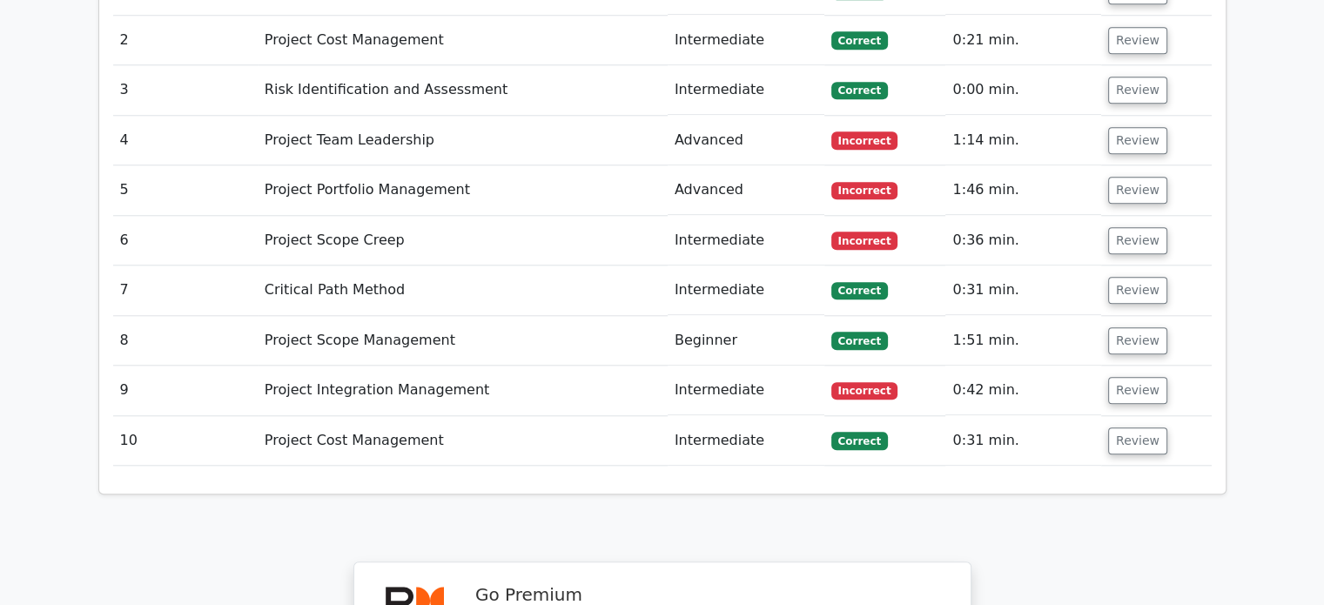
scroll to position [1608, 0]
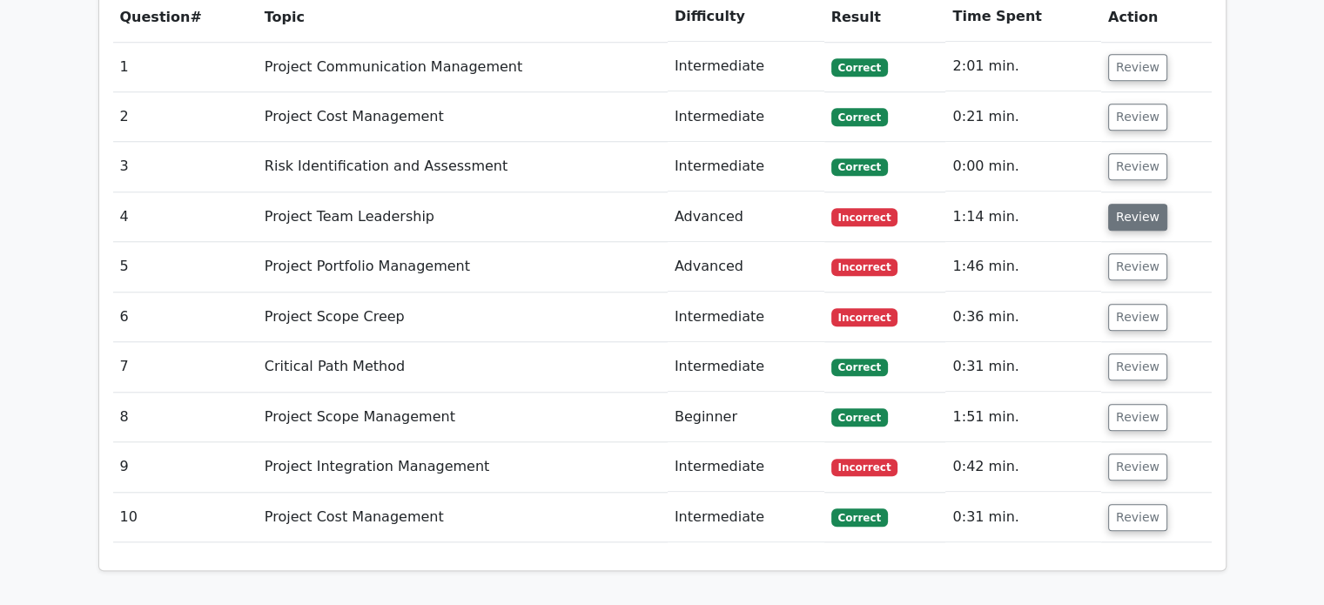
click at [1135, 204] on button "Review" at bounding box center [1137, 217] width 59 height 27
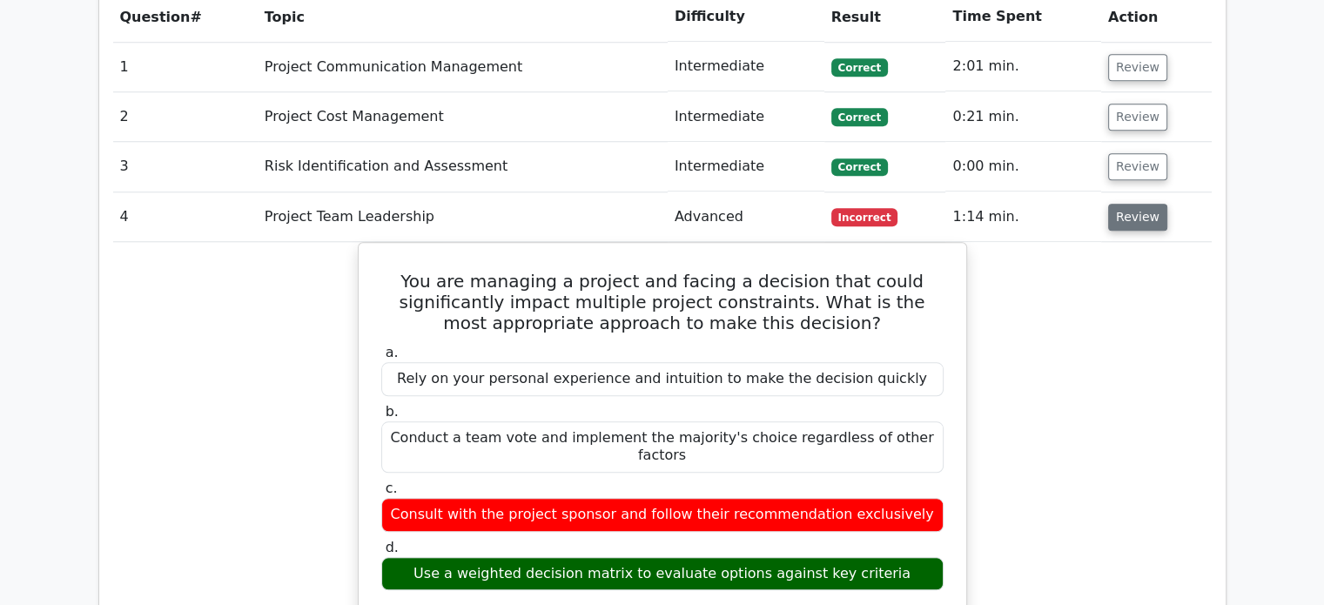
click at [1135, 204] on button "Review" at bounding box center [1137, 217] width 59 height 27
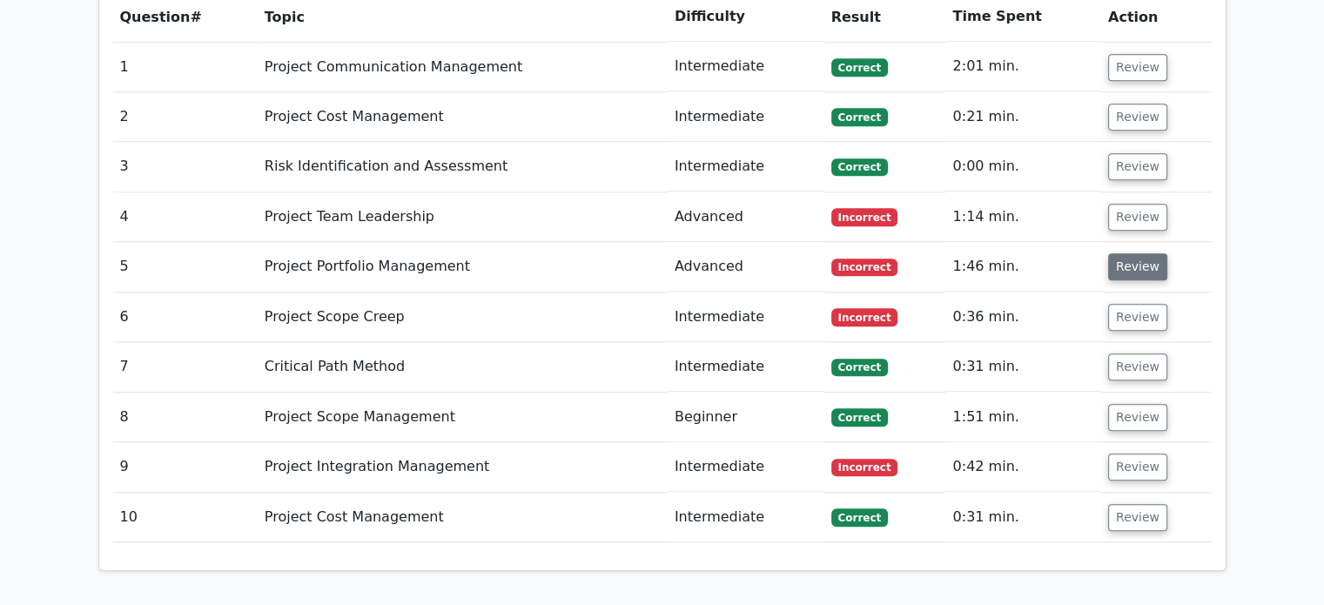
click at [1135, 253] on button "Review" at bounding box center [1137, 266] width 59 height 27
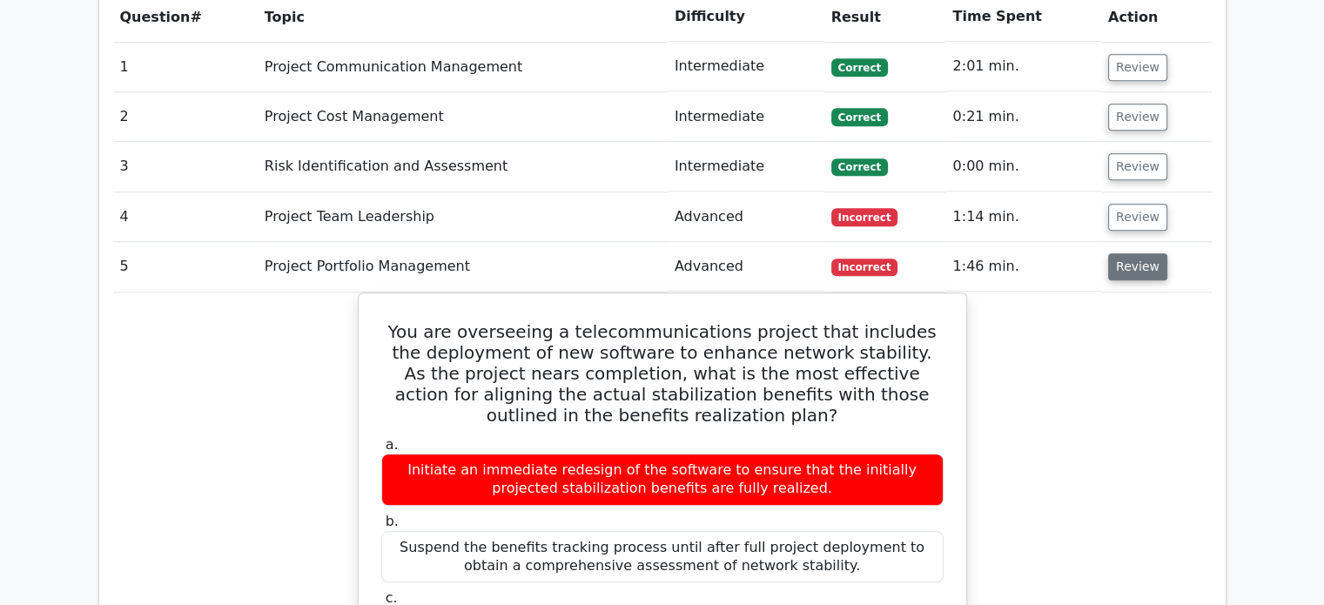
click at [1135, 253] on button "Review" at bounding box center [1137, 266] width 59 height 27
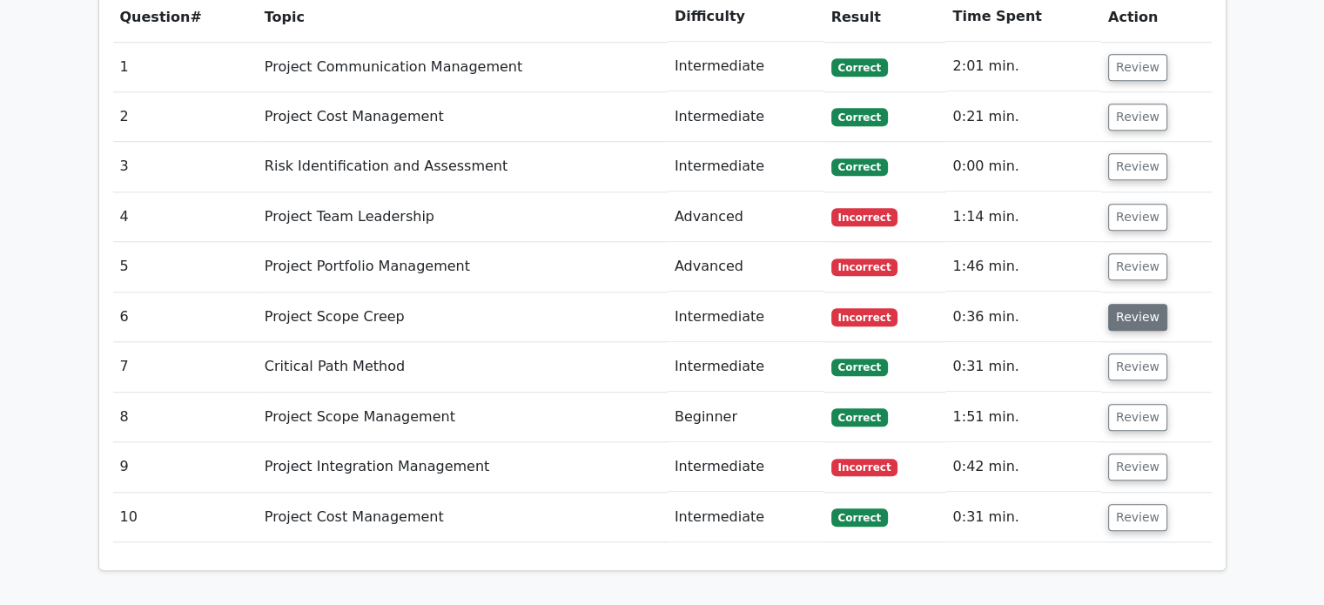
click at [1128, 304] on button "Review" at bounding box center [1137, 317] width 59 height 27
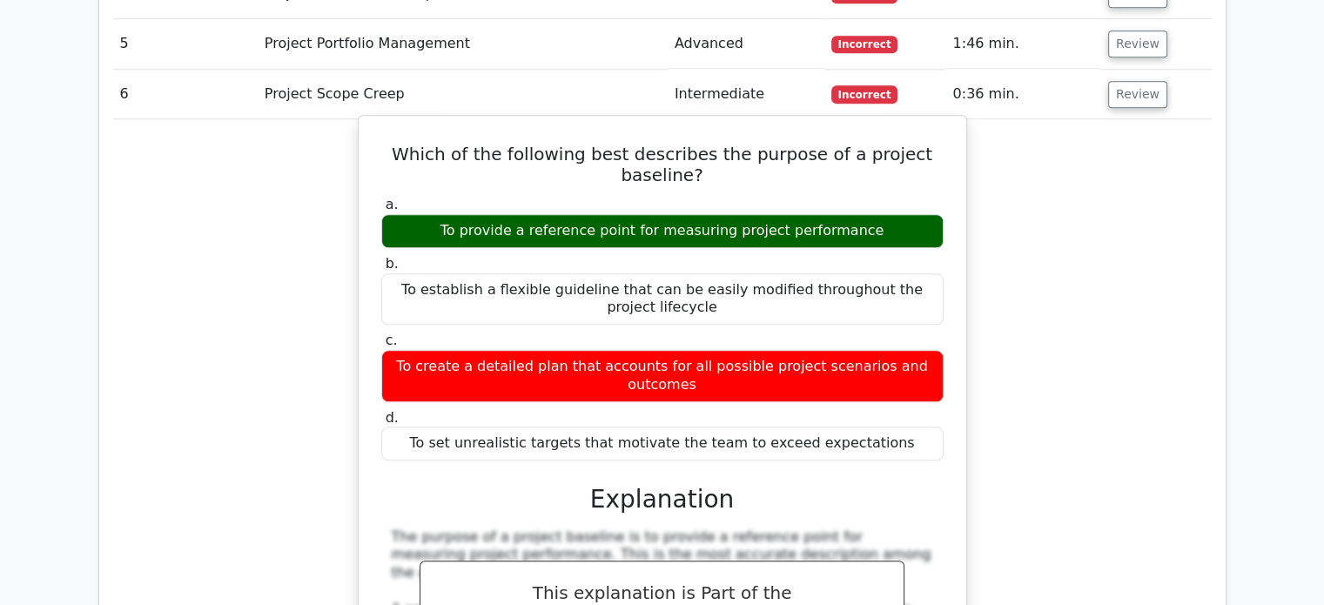
scroll to position [1782, 0]
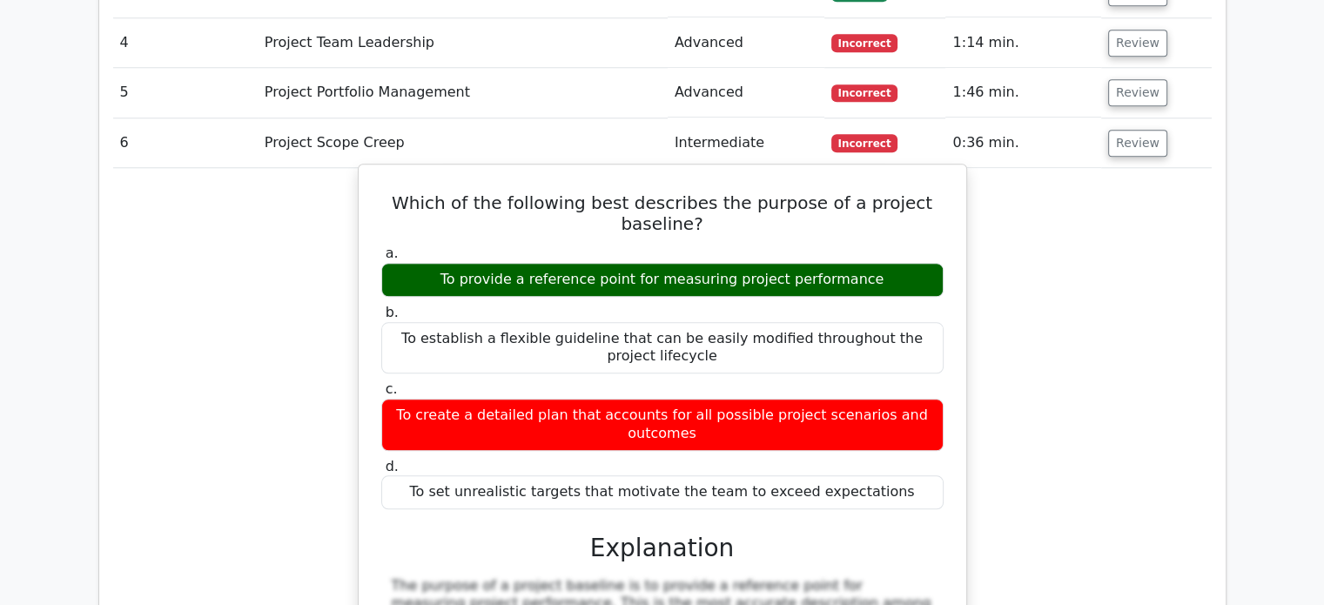
drag, startPoint x: 419, startPoint y: 114, endPoint x: 904, endPoint y: 397, distance: 561.2
copy div "Which of the following best describes the purpose of a project baseline? a. To …"
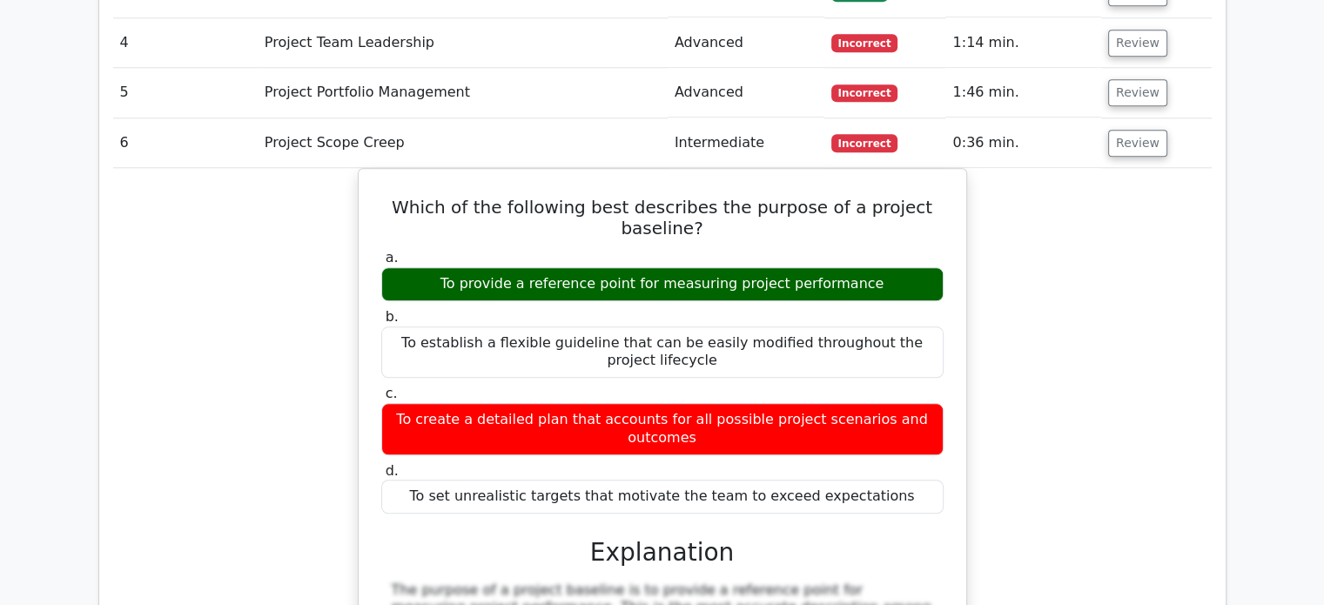
click at [1109, 130] on button "Review" at bounding box center [1137, 143] width 59 height 27
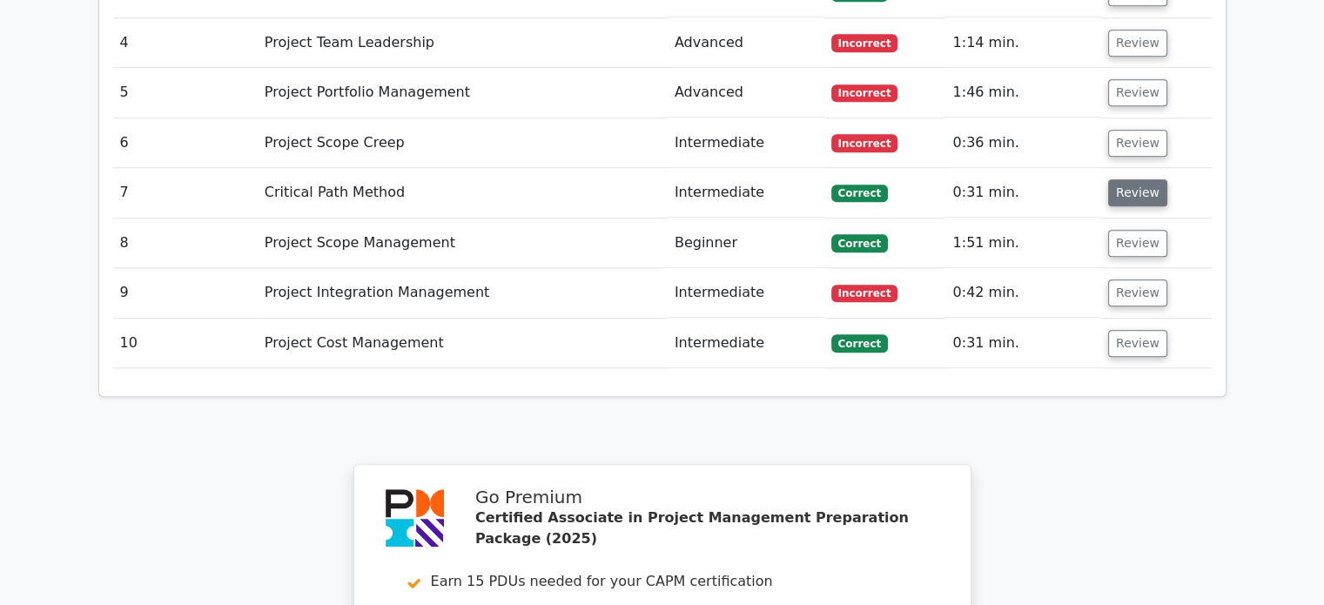
click at [1114, 179] on button "Review" at bounding box center [1137, 192] width 59 height 27
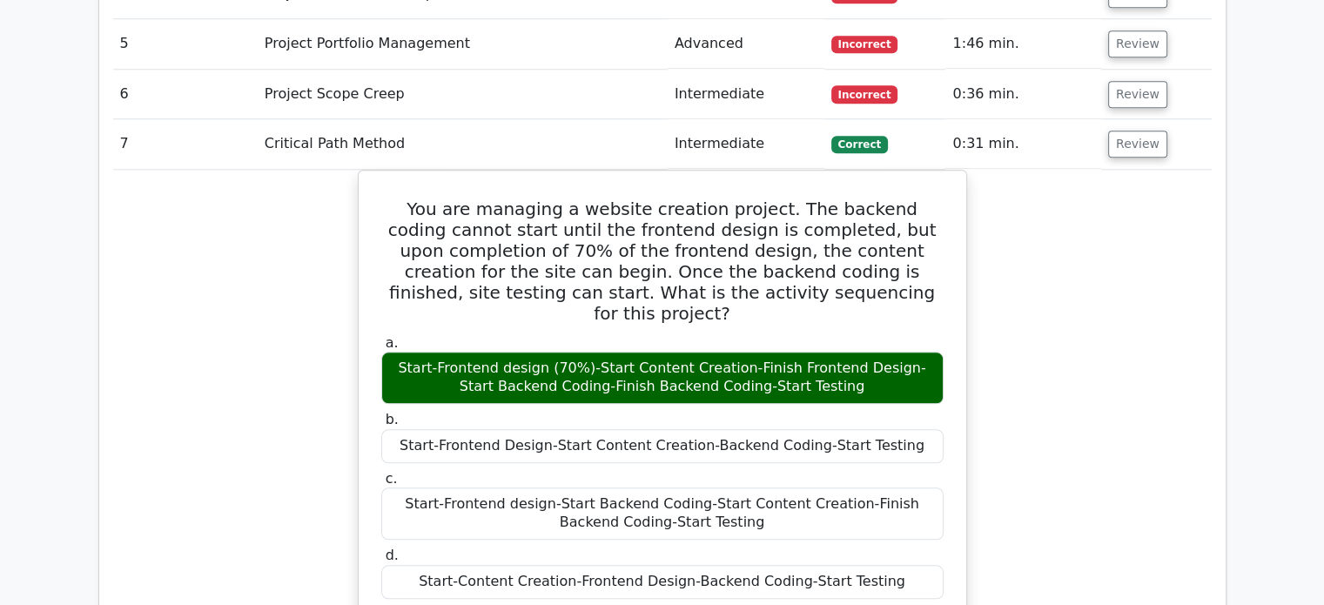
scroll to position [1869, 0]
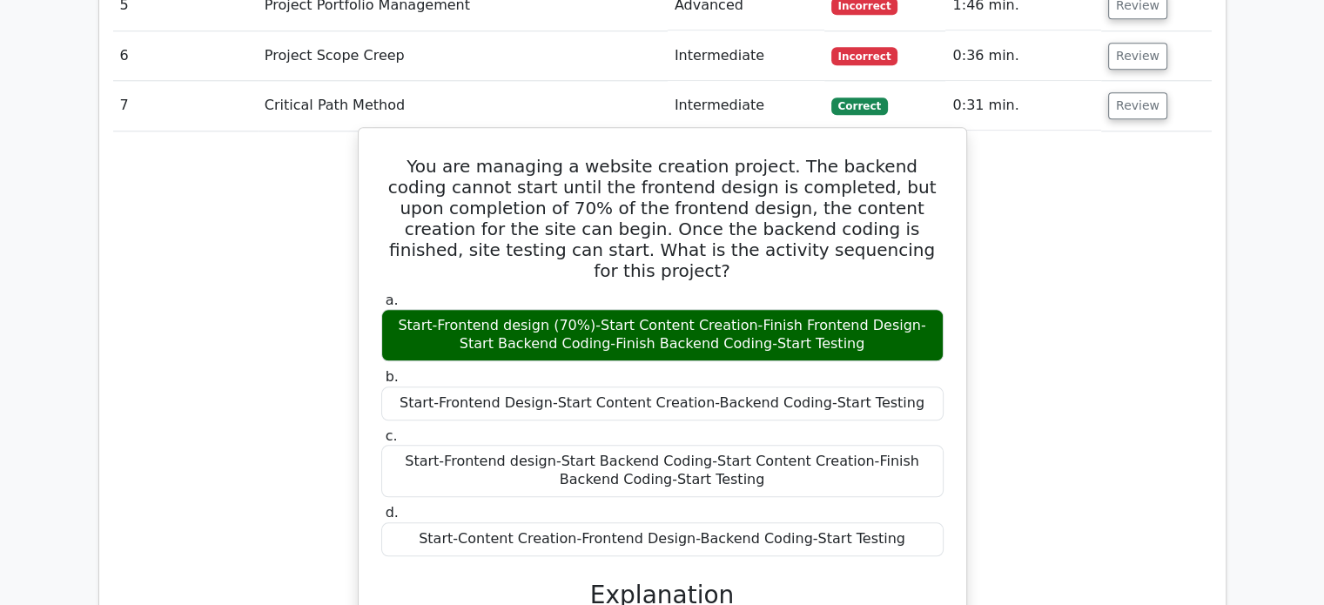
click at [404, 156] on h5 "You are managing a website creation project. The backend coding cannot start un…" at bounding box center [662, 218] width 566 height 125
drag, startPoint x: 404, startPoint y: 76, endPoint x: 899, endPoint y: 437, distance: 612.8
click at [899, 437] on div "You are managing a website creation project. The backend coding cannot start un…" at bounding box center [661, 508] width 593 height 747
copy div "You are managing a website creation project. The backend coding cannot start un…"
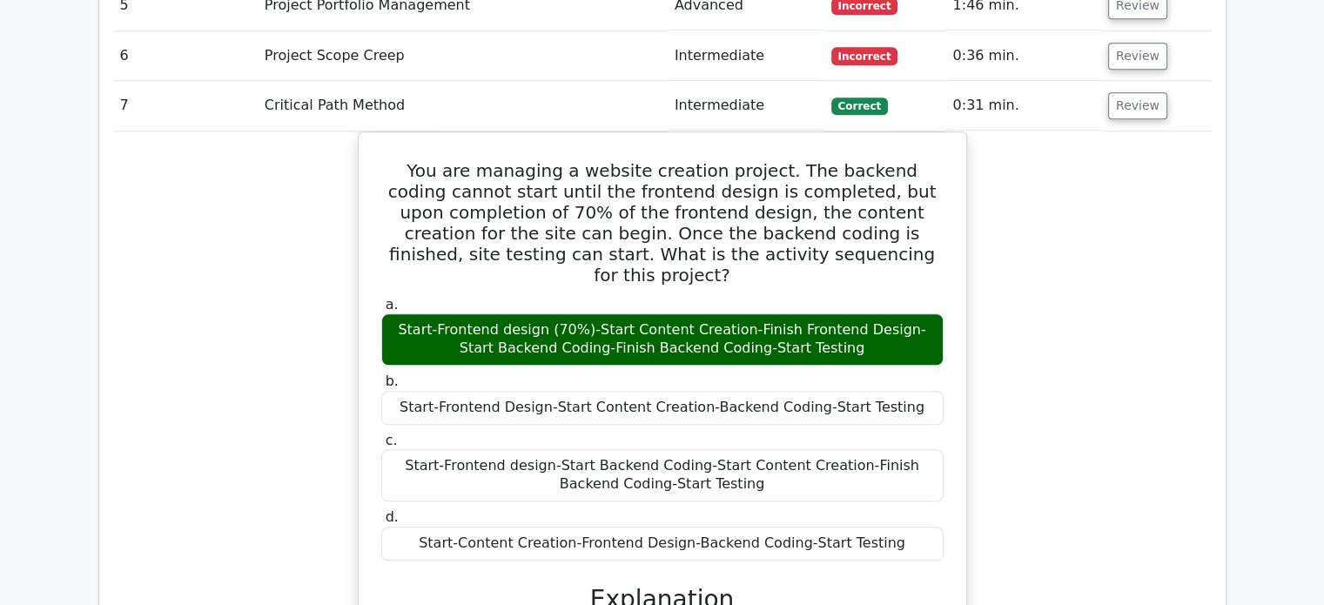
click at [316, 289] on div "You are managing a website creation project. The backend coding cannot start un…" at bounding box center [662, 522] width 1098 height 783
click at [318, 290] on div "You are managing a website creation project. The backend coding cannot start un…" at bounding box center [662, 522] width 1098 height 783
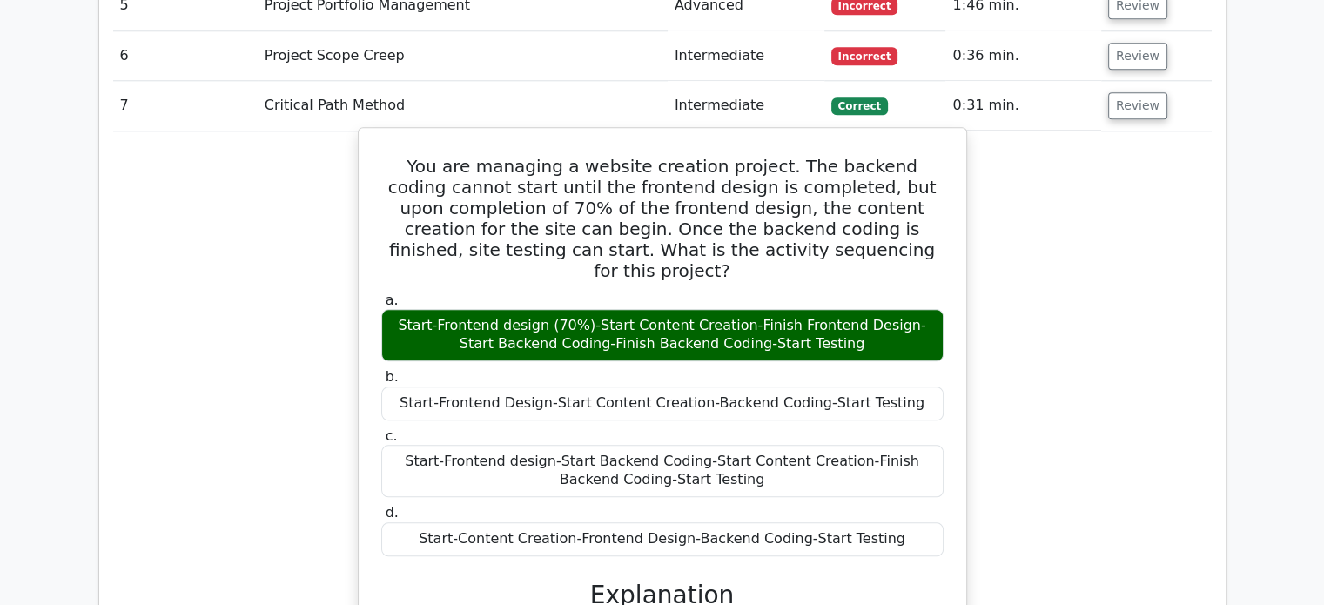
drag, startPoint x: 381, startPoint y: 167, endPoint x: 388, endPoint y: 157, distance: 12.5
click at [383, 166] on h5 "You are managing a website creation project. The backend coding cannot start un…" at bounding box center [662, 218] width 566 height 125
click at [417, 156] on h5 "You are managing a website creation project. The backend coding cannot start un…" at bounding box center [662, 218] width 566 height 125
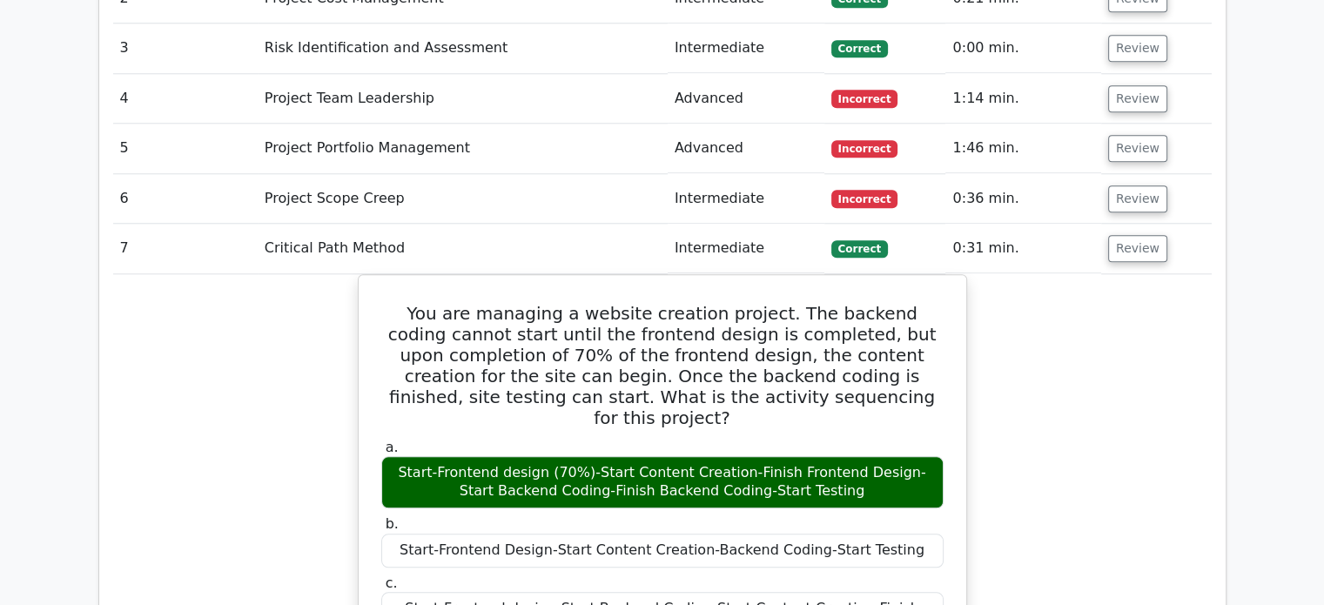
scroll to position [1695, 0]
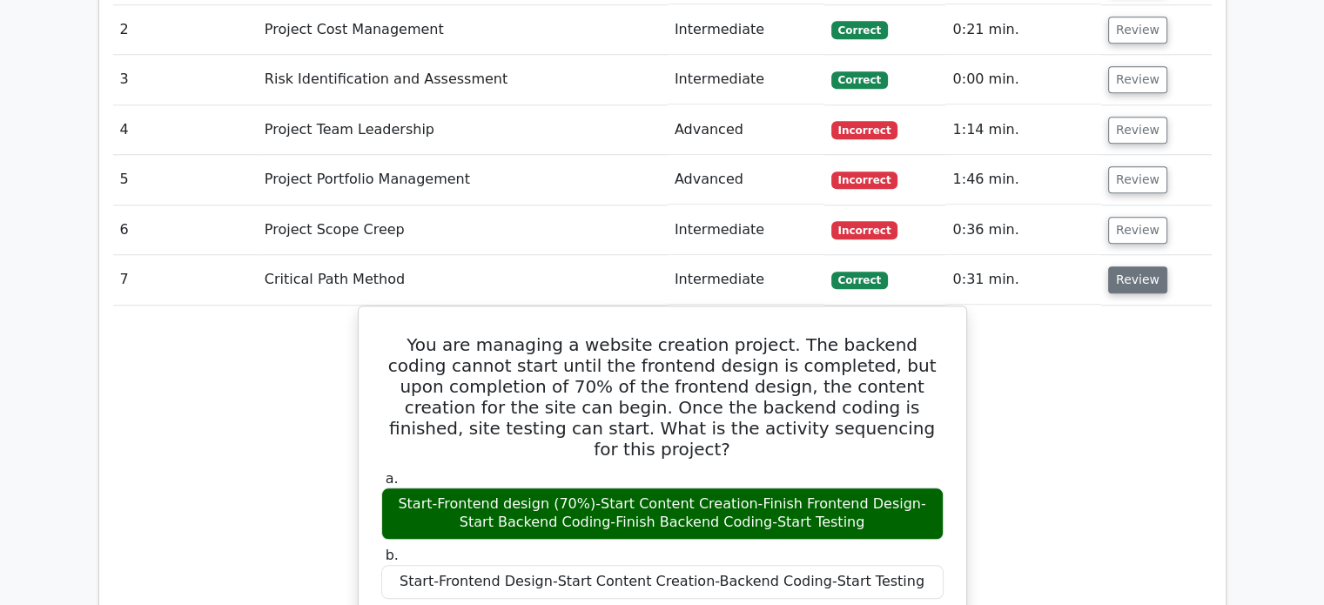
click at [1122, 266] on button "Review" at bounding box center [1137, 279] width 59 height 27
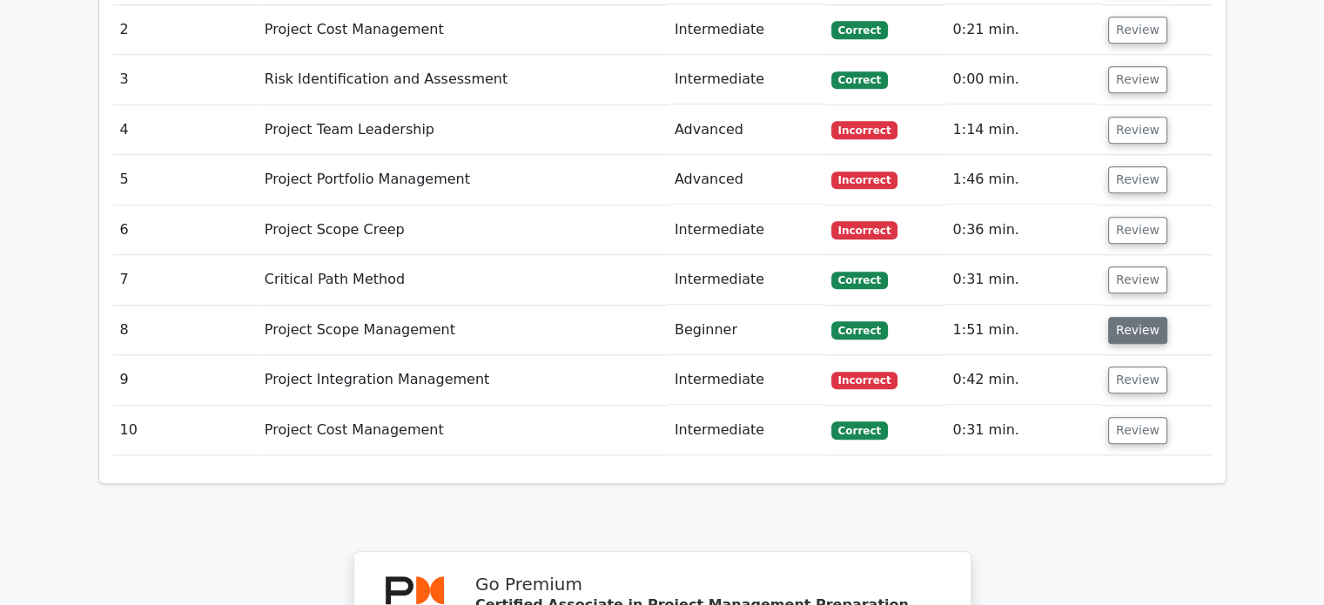
click at [1135, 317] on button "Review" at bounding box center [1137, 330] width 59 height 27
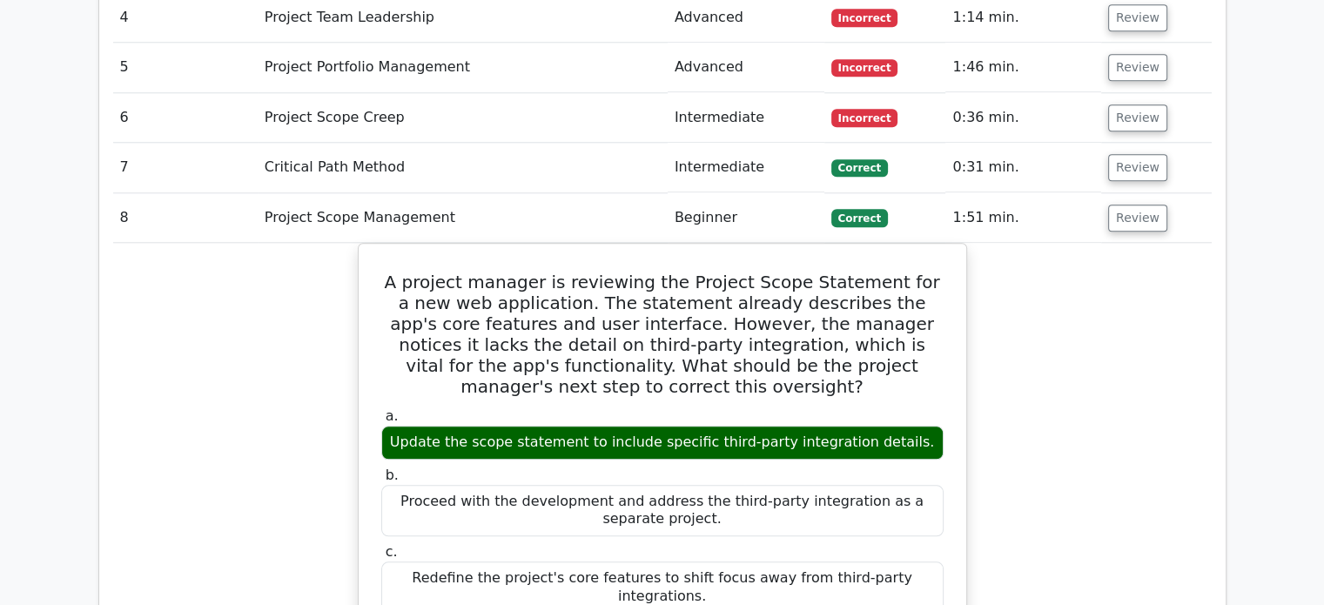
scroll to position [1782, 0]
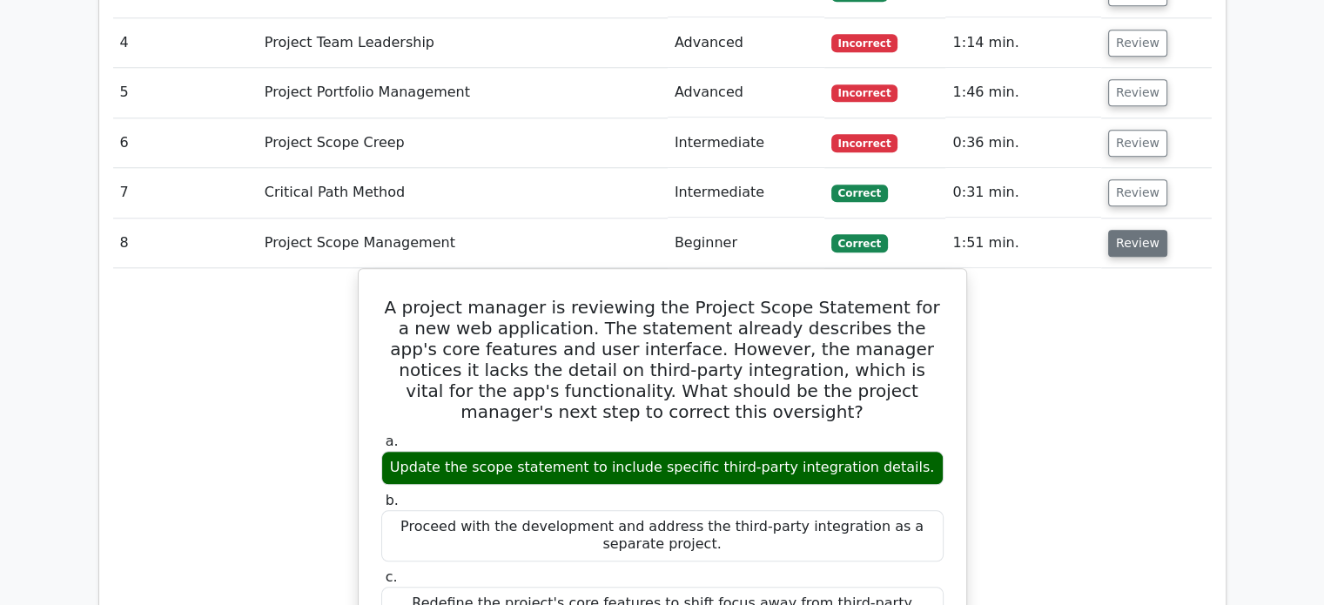
click at [1114, 230] on button "Review" at bounding box center [1137, 243] width 59 height 27
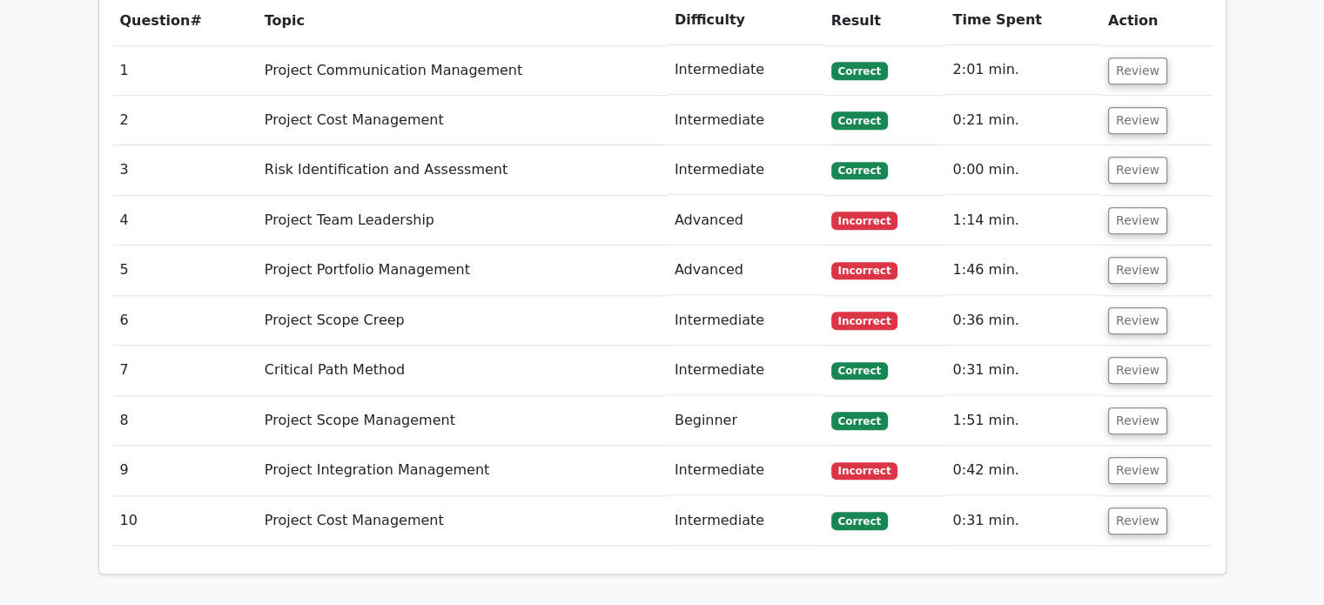
scroll to position [1608, 0]
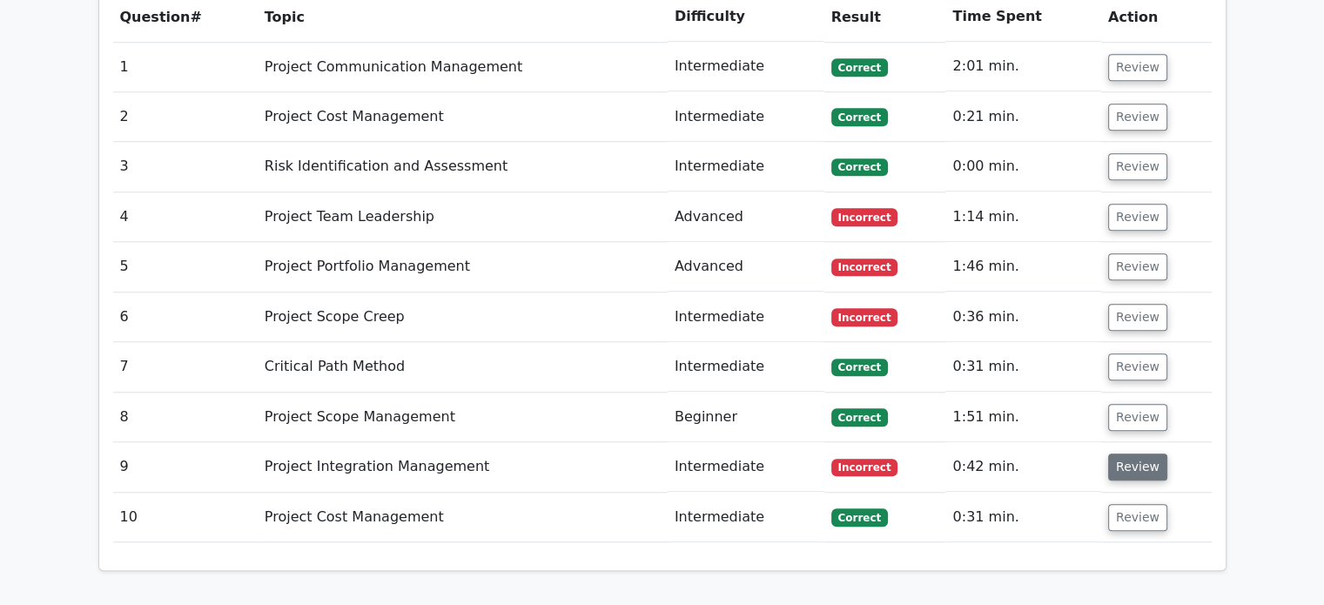
click at [1135, 453] on button "Review" at bounding box center [1137, 466] width 59 height 27
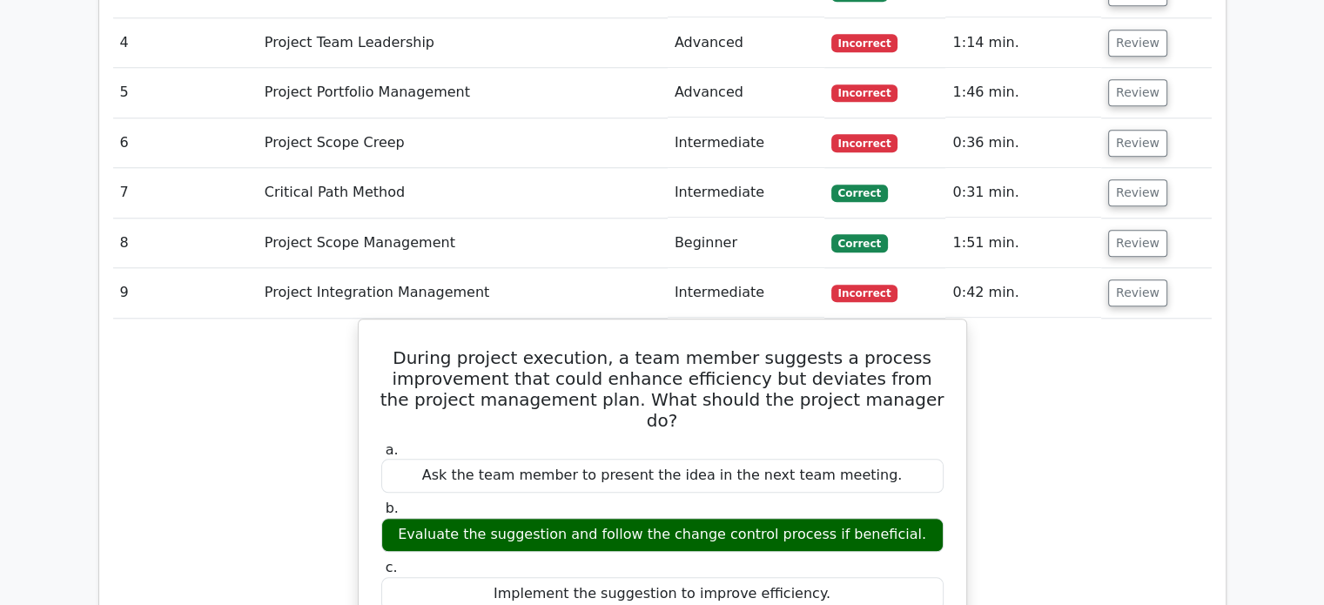
scroll to position [1869, 0]
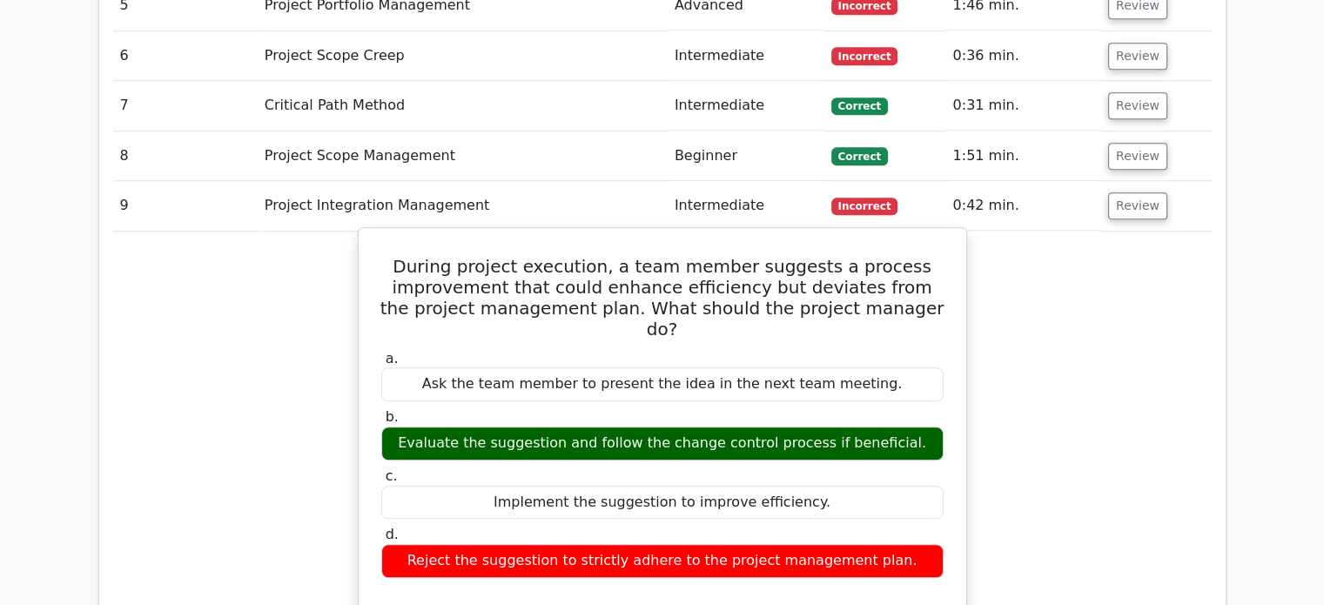
drag, startPoint x: 891, startPoint y: 365, endPoint x: 416, endPoint y: 178, distance: 510.3
click at [415, 235] on div "During project execution, a team member suggests a process improvement that cou…" at bounding box center [661, 608] width 593 height 747
click at [422, 256] on h5 "During project execution, a team member suggests a process improvement that cou…" at bounding box center [662, 298] width 566 height 84
copy div "During project execution, a team member suggests a process improvement that cou…"
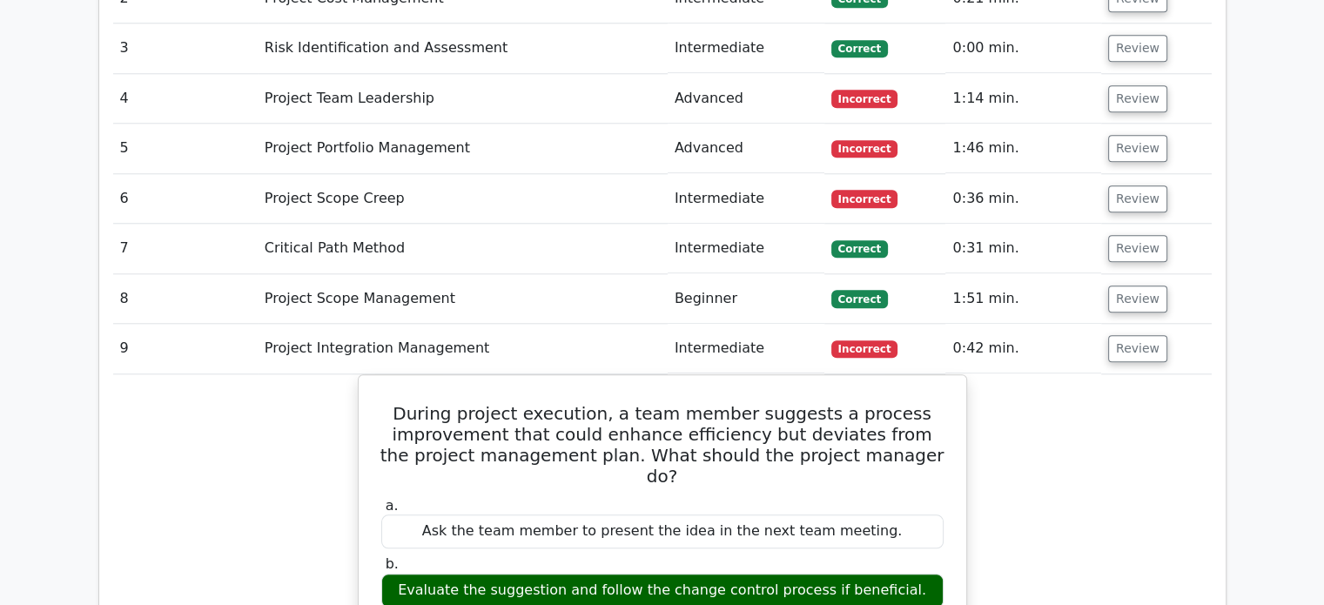
scroll to position [1695, 0]
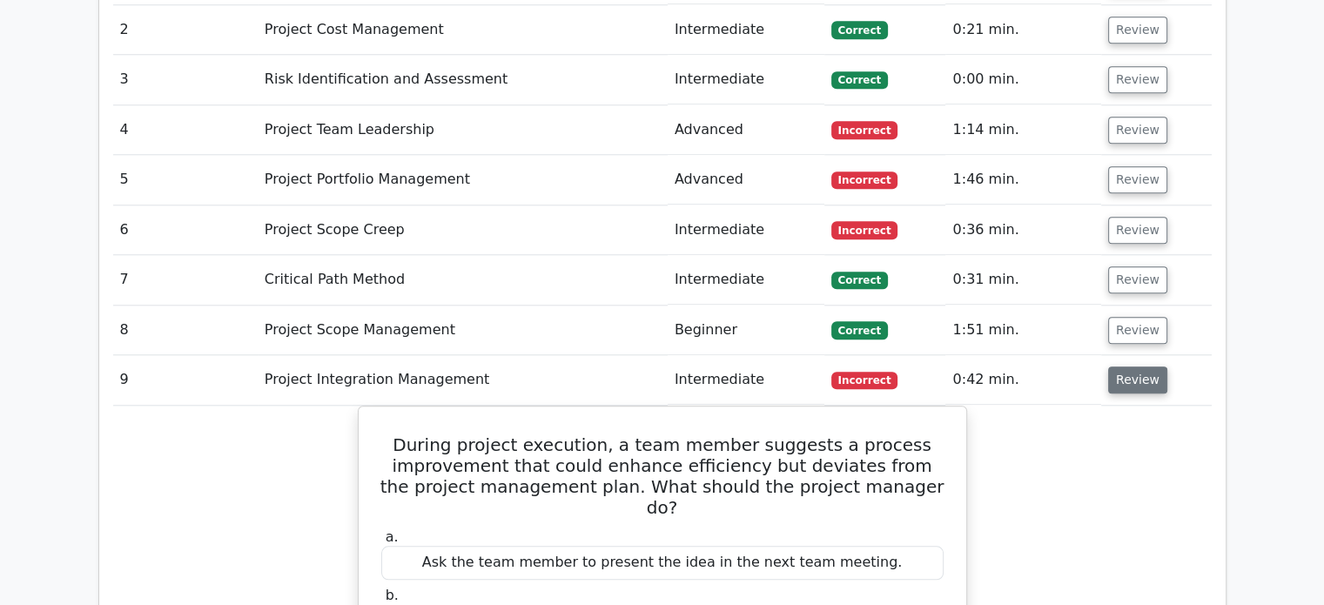
click at [1129, 366] on button "Review" at bounding box center [1137, 379] width 59 height 27
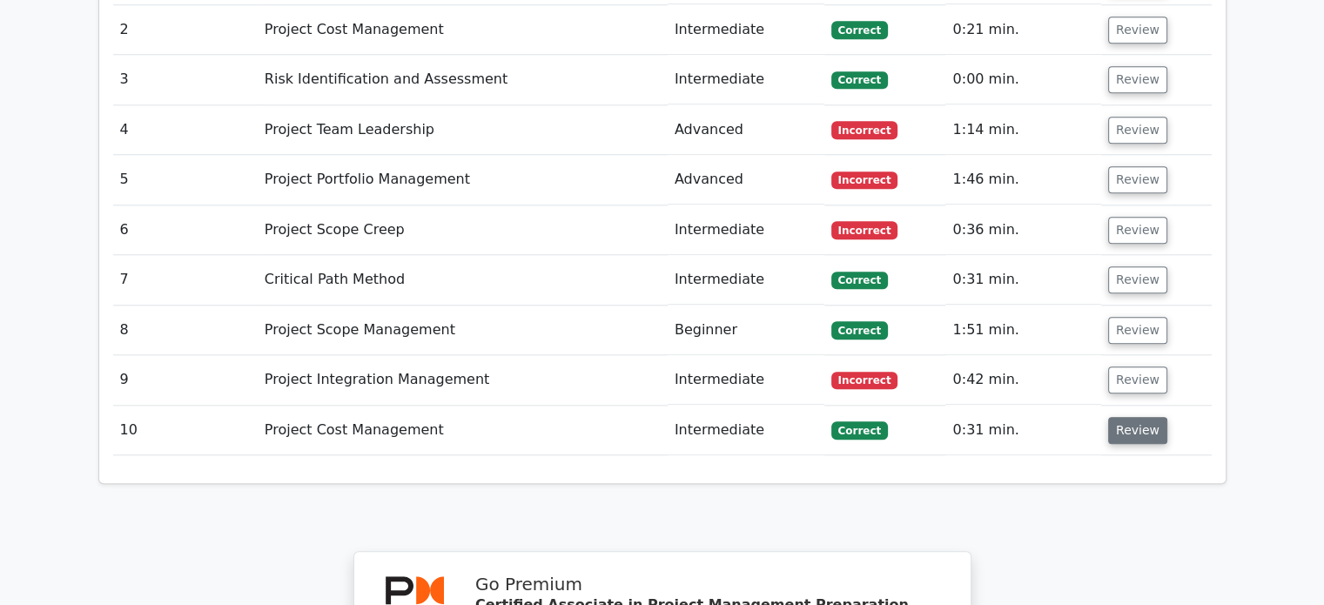
click at [1133, 417] on button "Review" at bounding box center [1137, 430] width 59 height 27
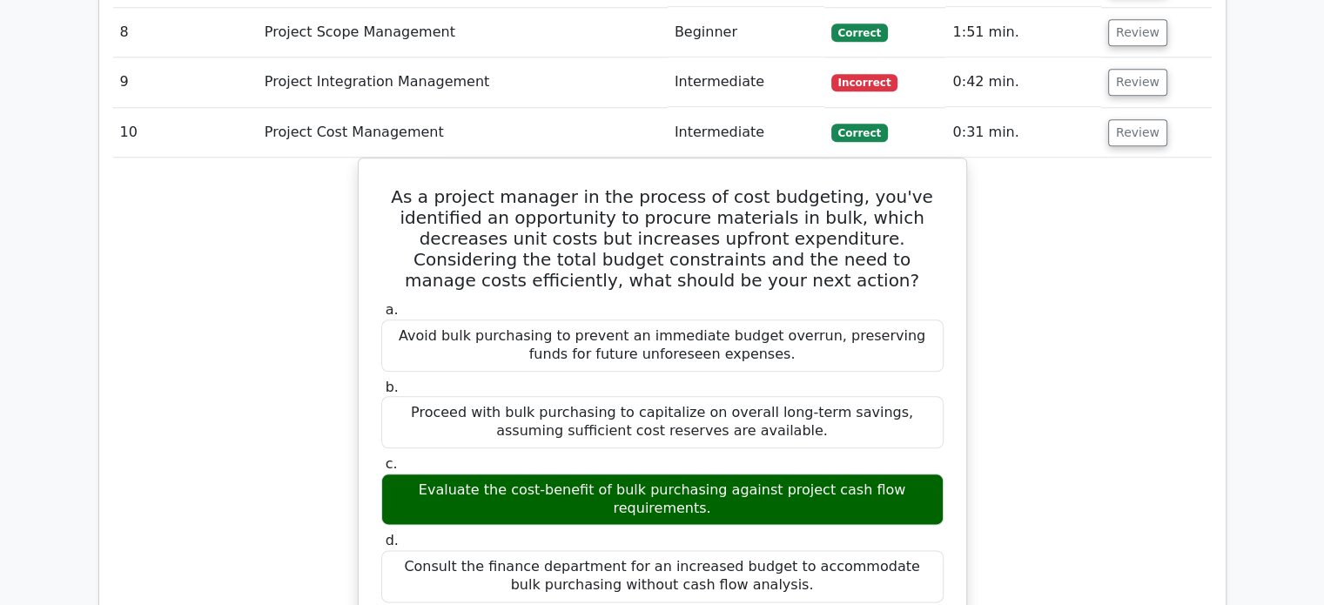
scroll to position [2043, 0]
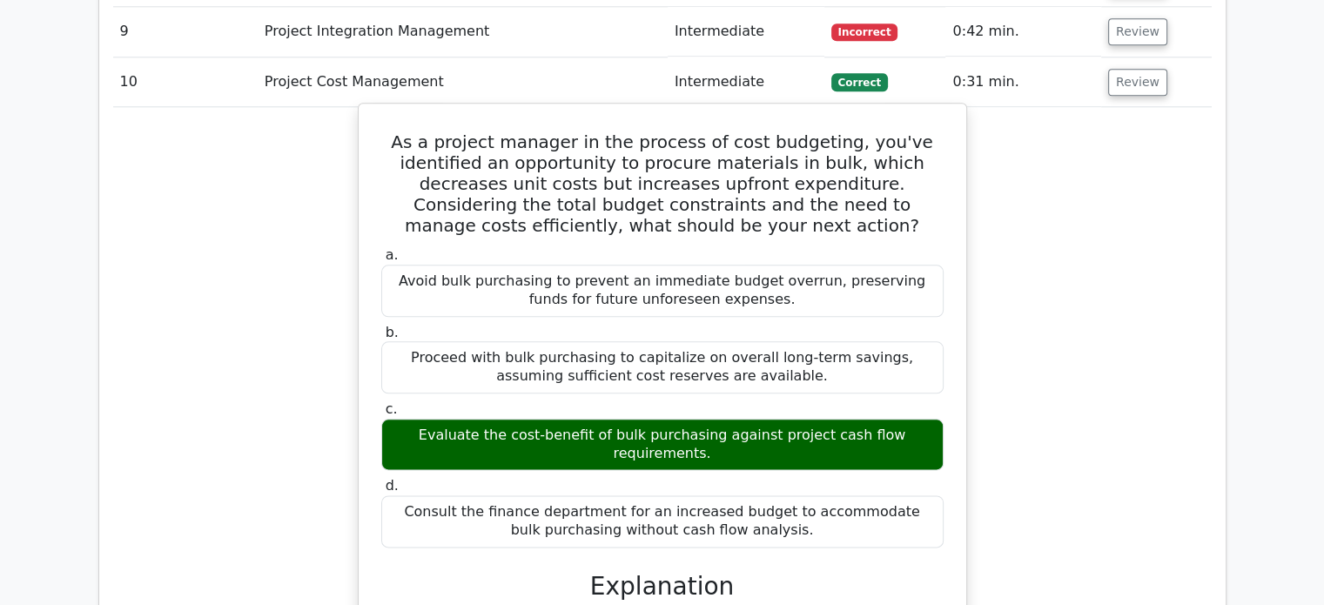
drag, startPoint x: 774, startPoint y: 419, endPoint x: 413, endPoint y: 48, distance: 516.9
click at [413, 111] on div "As a project manager in the process of cost budgeting, you've identified an opp…" at bounding box center [661, 558] width 593 height 894
click at [413, 131] on h5 "As a project manager in the process of cost budgeting, you've identified an opp…" at bounding box center [662, 183] width 566 height 104
drag, startPoint x: 420, startPoint y: 52, endPoint x: 789, endPoint y: 419, distance: 520.6
click at [789, 419] on div "As a project manager in the process of cost budgeting, you've identified an opp…" at bounding box center [661, 558] width 593 height 894
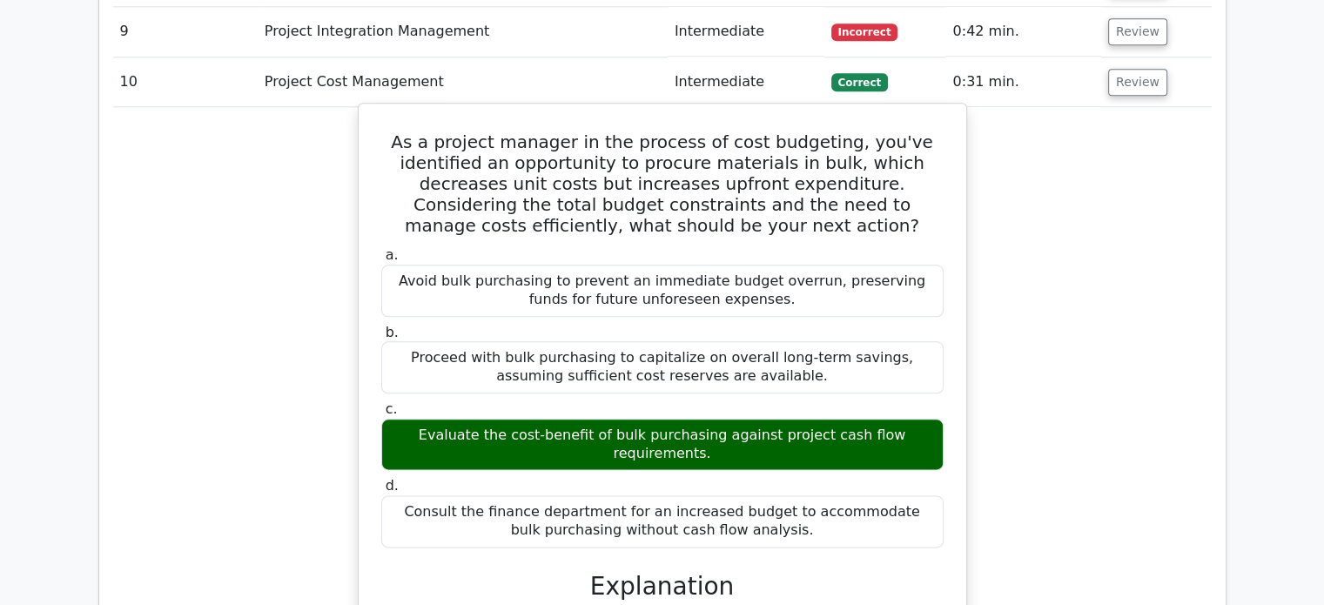
copy div "As a project manager in the process of cost budgeting, you've identified an opp…"
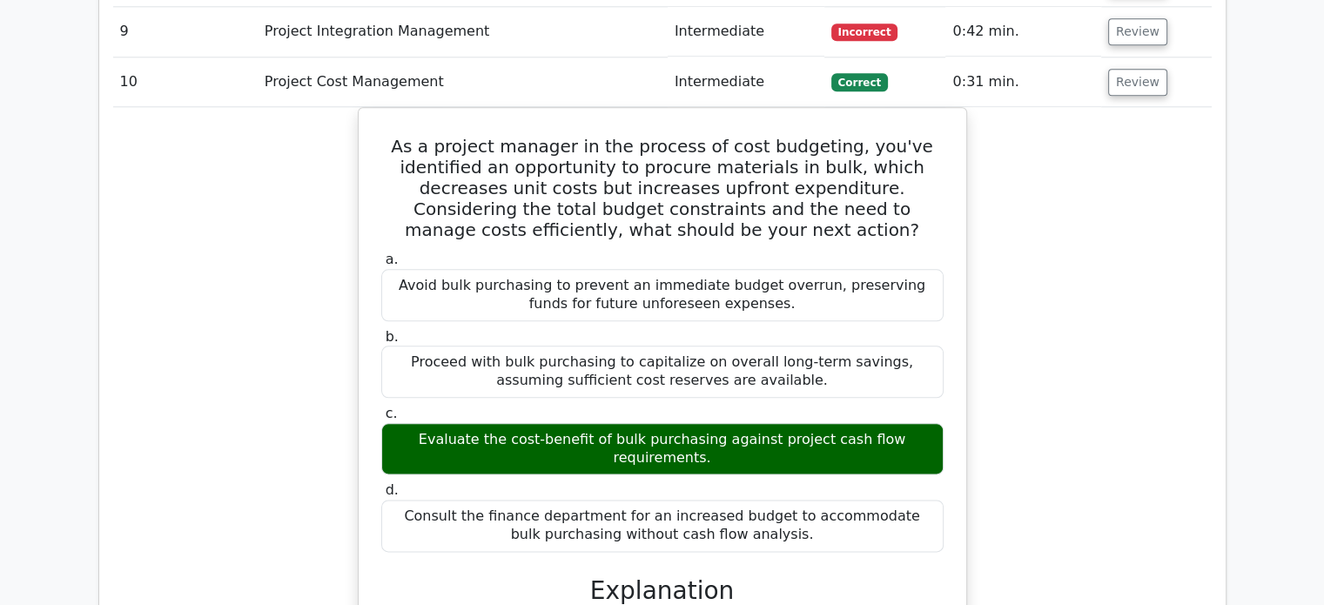
click at [1062, 193] on div "As a project manager in the process of cost budgeting, you've identified an opp…" at bounding box center [662, 572] width 1098 height 930
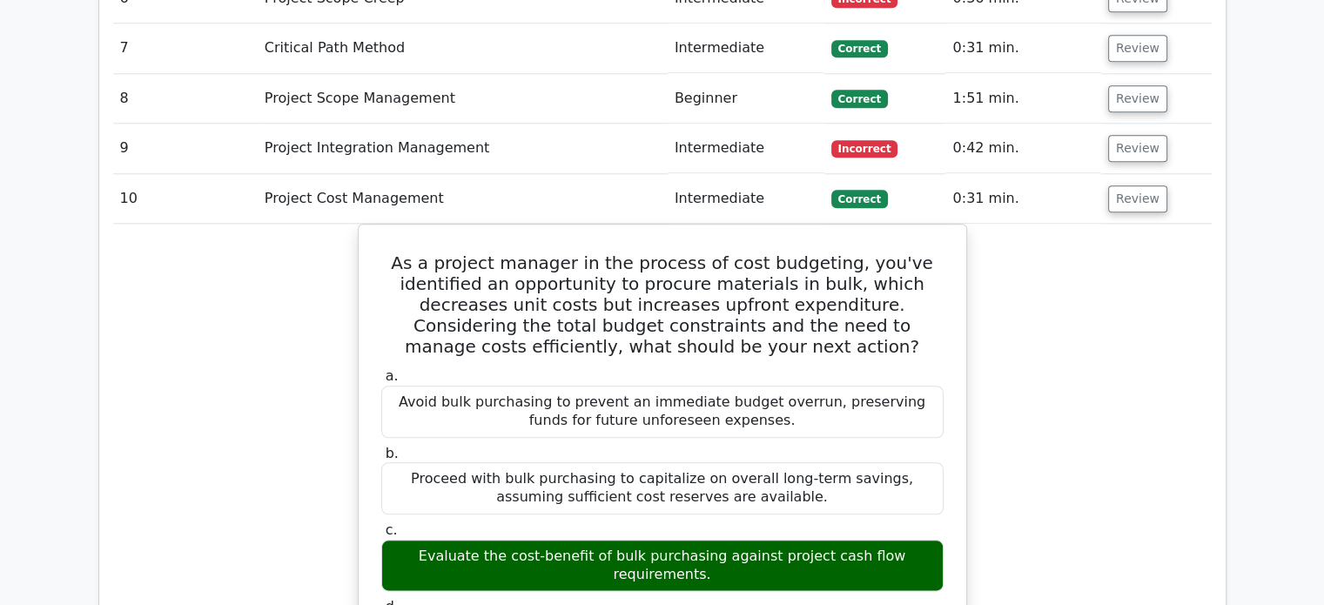
scroll to position [1782, 0]
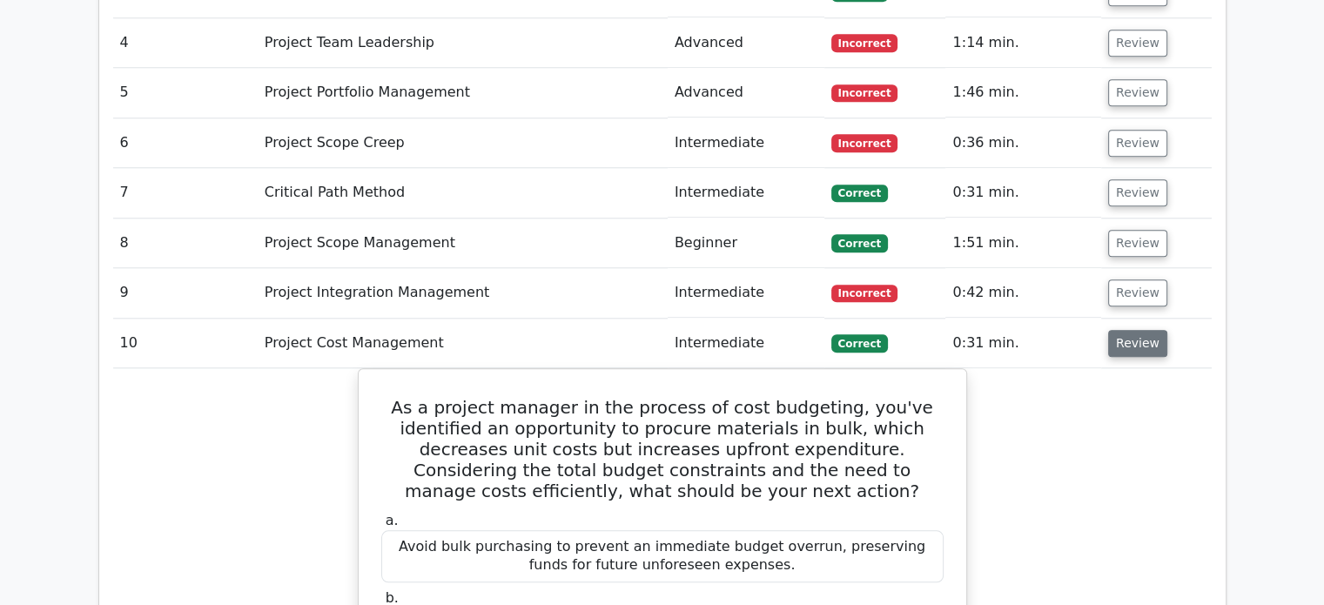
click at [1145, 330] on button "Review" at bounding box center [1137, 343] width 59 height 27
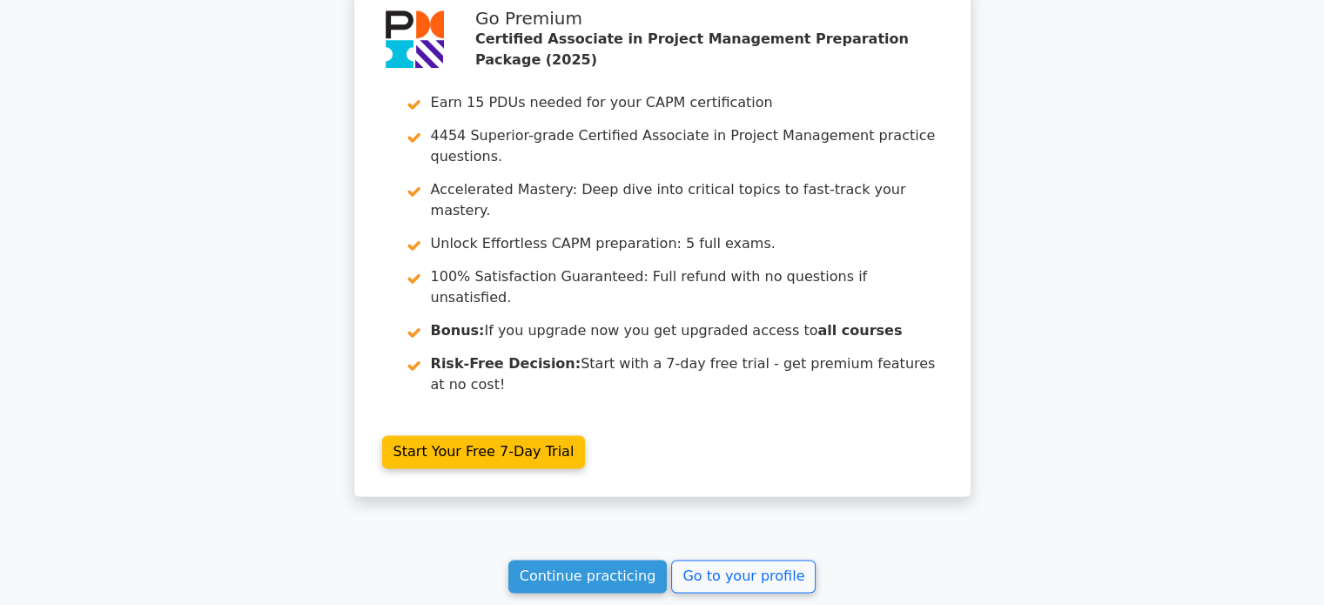
scroll to position [2323, 0]
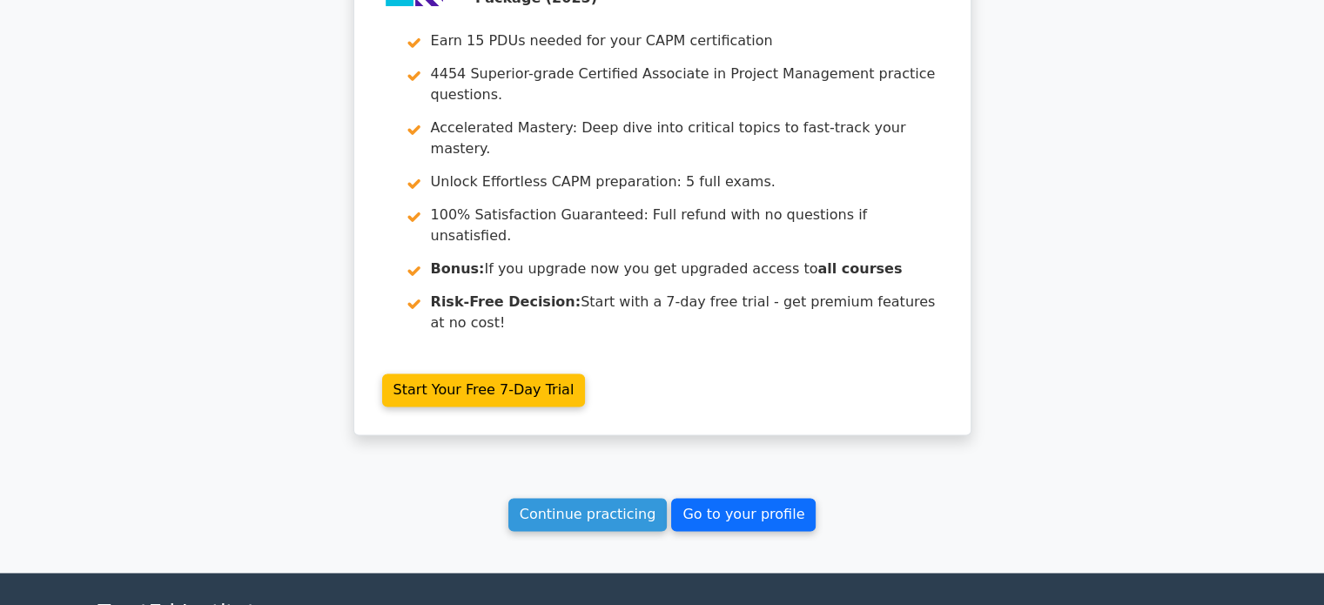
click at [747, 498] on link "Go to your profile" at bounding box center [743, 514] width 144 height 33
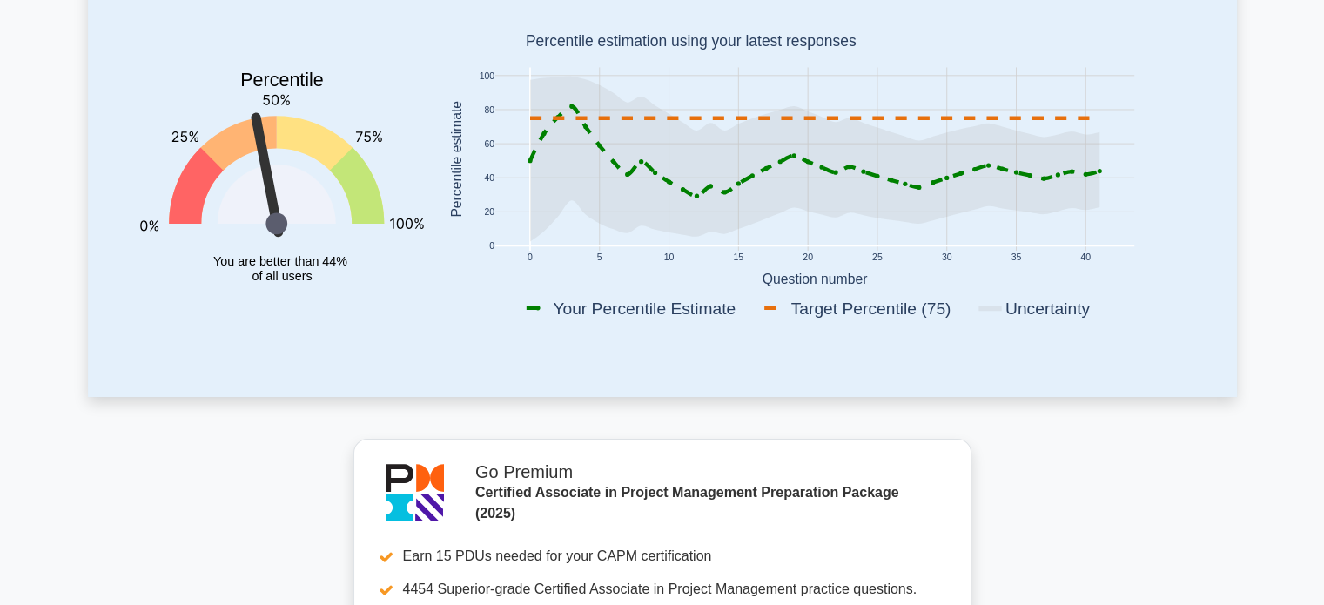
scroll to position [174, 0]
